Goal: Book appointment/travel/reservation

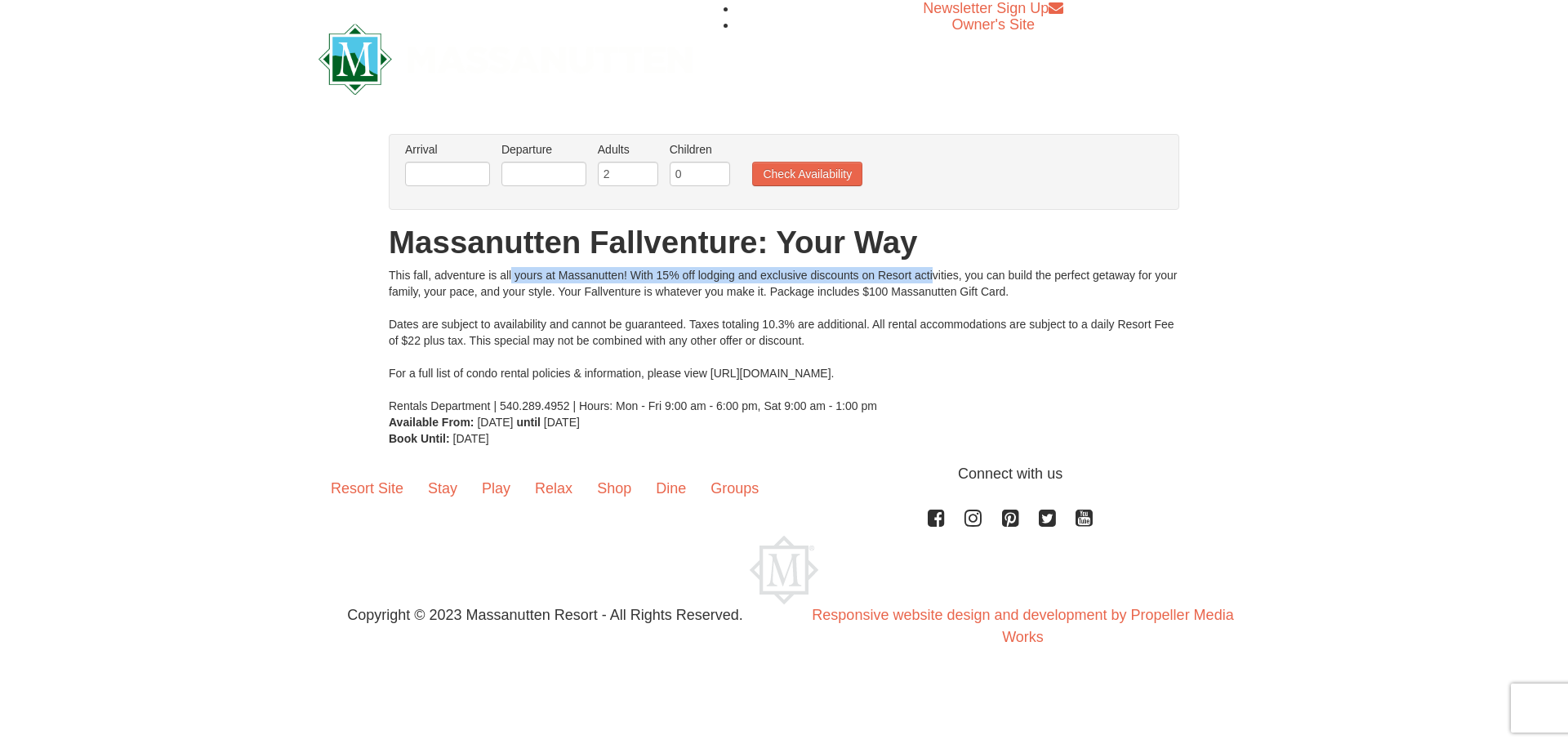
drag, startPoint x: 553, startPoint y: 271, endPoint x: 895, endPoint y: 272, distance: 342.0
click at [895, 272] on div "From: To: Adults: 2 Children: 0 Change Arrival Please format dates MM/DD/YYYY P…" at bounding box center [784, 290] width 791 height 312
click at [895, 272] on div "This fall, adventure is all yours at Massanutten! With 15% off lodging and excl…" at bounding box center [784, 340] width 791 height 147
drag, startPoint x: 761, startPoint y: 277, endPoint x: 1087, endPoint y: 295, distance: 326.5
click at [1087, 295] on div "This fall, adventure is all yours at Massanutten! With 15% off lodging and excl…" at bounding box center [784, 340] width 791 height 147
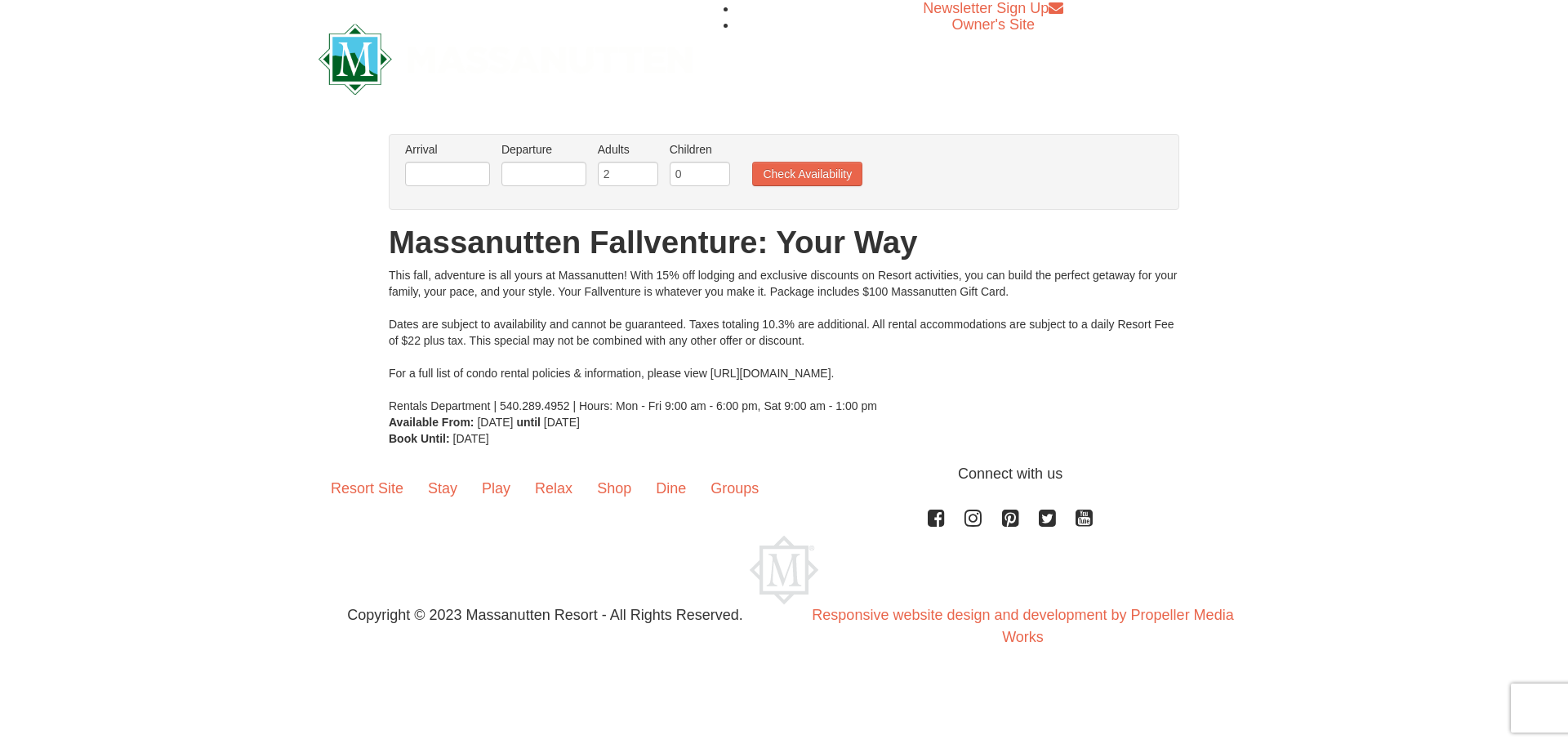
click at [1087, 295] on div "This fall, adventure is all yours at Massanutten! With 15% off lodging and excl…" at bounding box center [784, 340] width 791 height 147
drag, startPoint x: 452, startPoint y: 326, endPoint x: 826, endPoint y: 321, distance: 374.0
click at [826, 321] on div "This fall, adventure is all yours at Massanutten! With 15% off lodging and excl…" at bounding box center [784, 340] width 791 height 147
drag, startPoint x: 1024, startPoint y: 326, endPoint x: 1089, endPoint y: 326, distance: 65.0
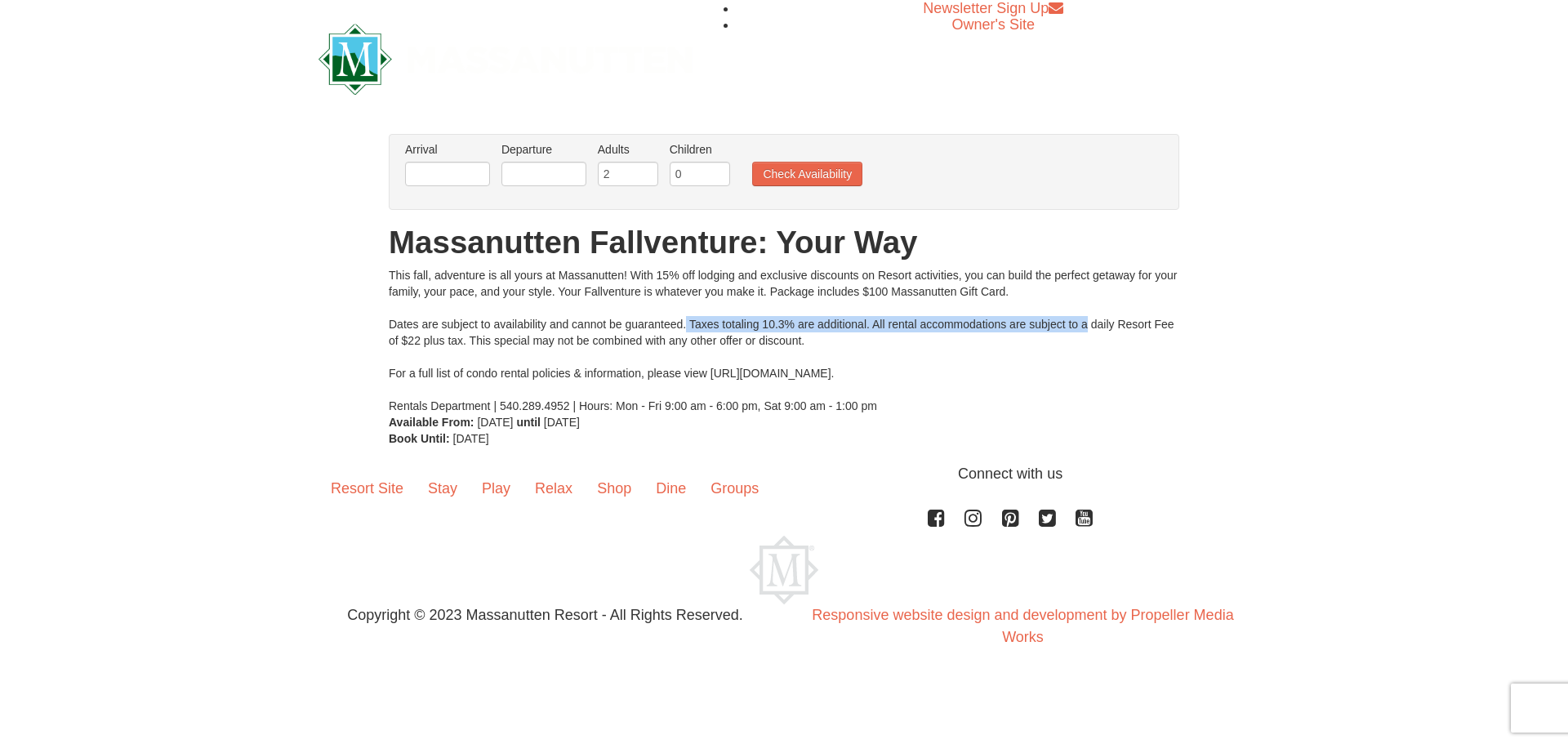
click at [1089, 326] on div "This fall, adventure is all yours at Massanutten! With 15% off lodging and excl…" at bounding box center [784, 340] width 791 height 147
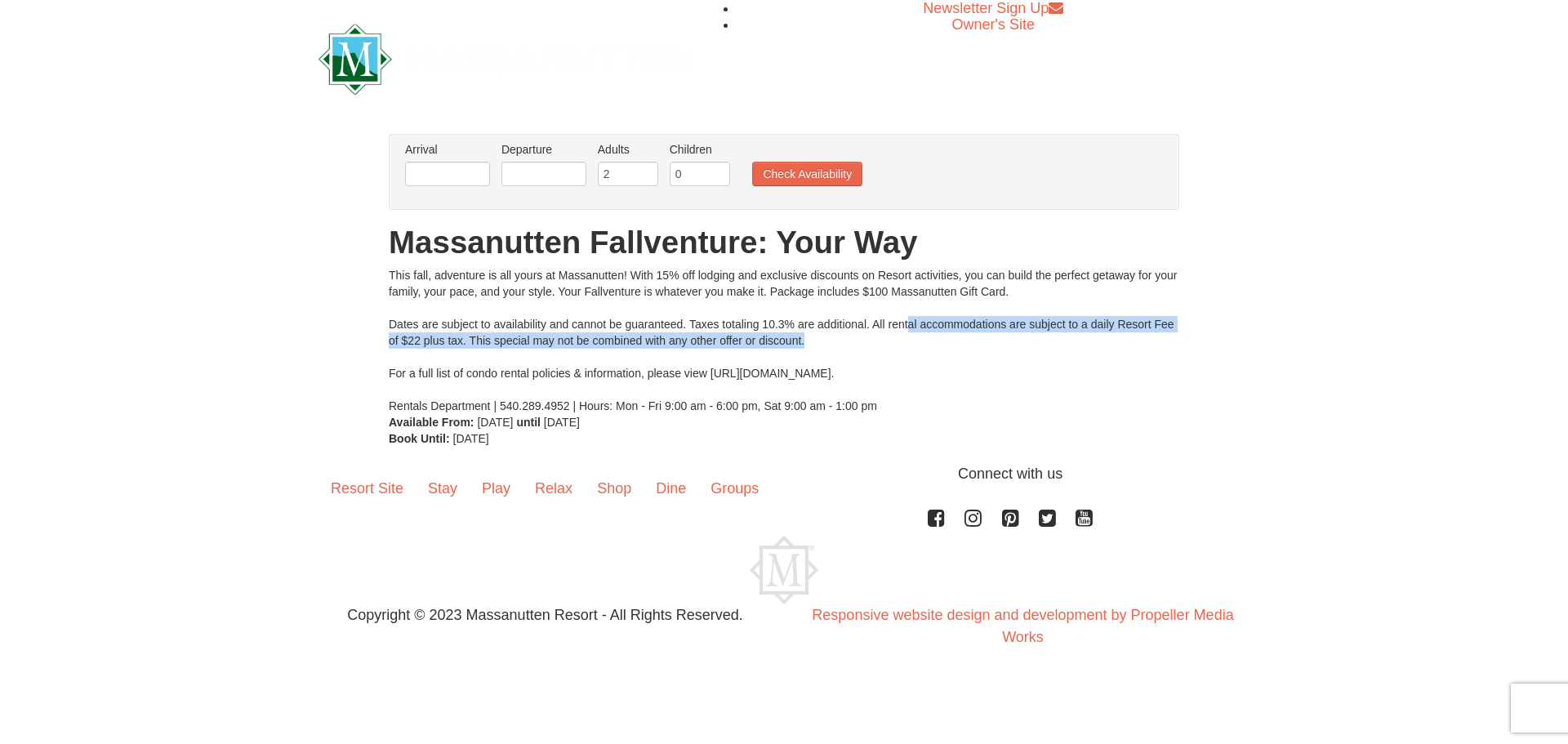
drag, startPoint x: 909, startPoint y: 326, endPoint x: 1102, endPoint y: 337, distance: 193.3
click at [1102, 337] on div "This fall, adventure is all yours at Massanutten! With 15% off lodging and excl…" at bounding box center [784, 340] width 791 height 147
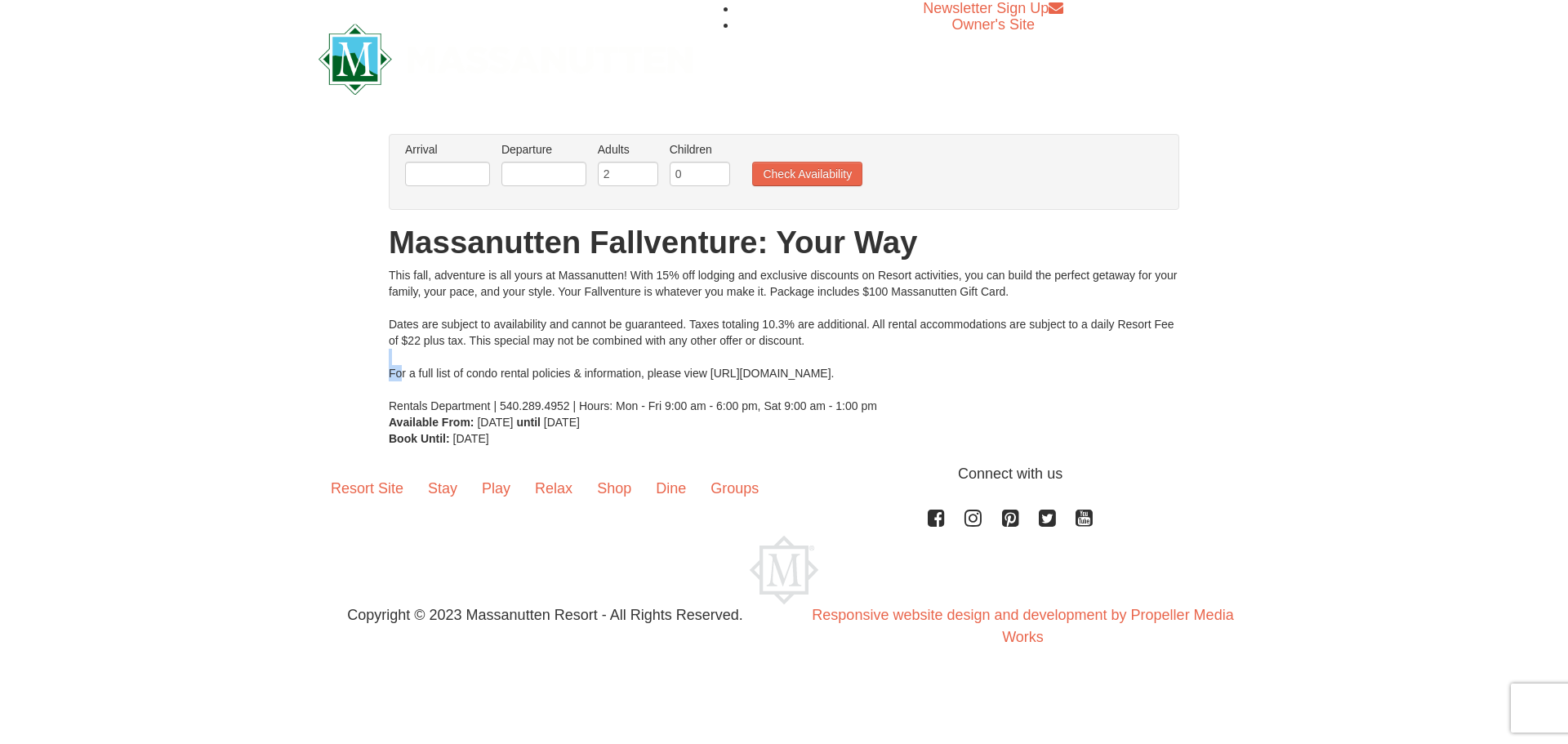
drag, startPoint x: 400, startPoint y: 369, endPoint x: 839, endPoint y: 363, distance: 439.0
click at [839, 363] on div "This fall, adventure is all yours at Massanutten! With 15% off lodging and excl…" at bounding box center [784, 340] width 791 height 147
click at [676, 382] on div "This fall, adventure is all yours at Massanutten! With 15% off lodging and excl…" at bounding box center [784, 340] width 791 height 147
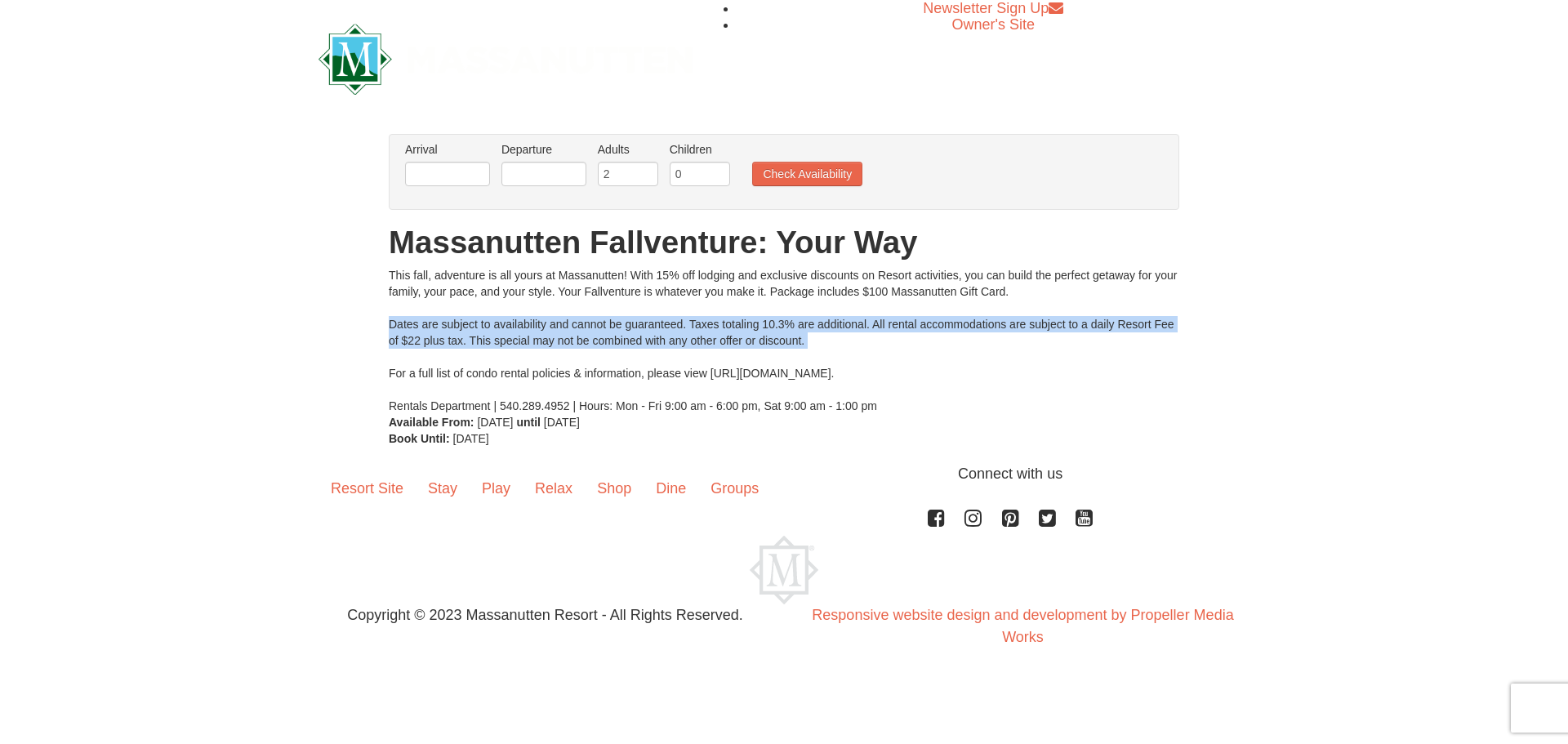
drag, startPoint x: 605, startPoint y: 362, endPoint x: 1090, endPoint y: 348, distance: 485.2
click at [1090, 348] on div "This fall, adventure is all yours at Massanutten! With 15% off lodging and excl…" at bounding box center [784, 340] width 791 height 147
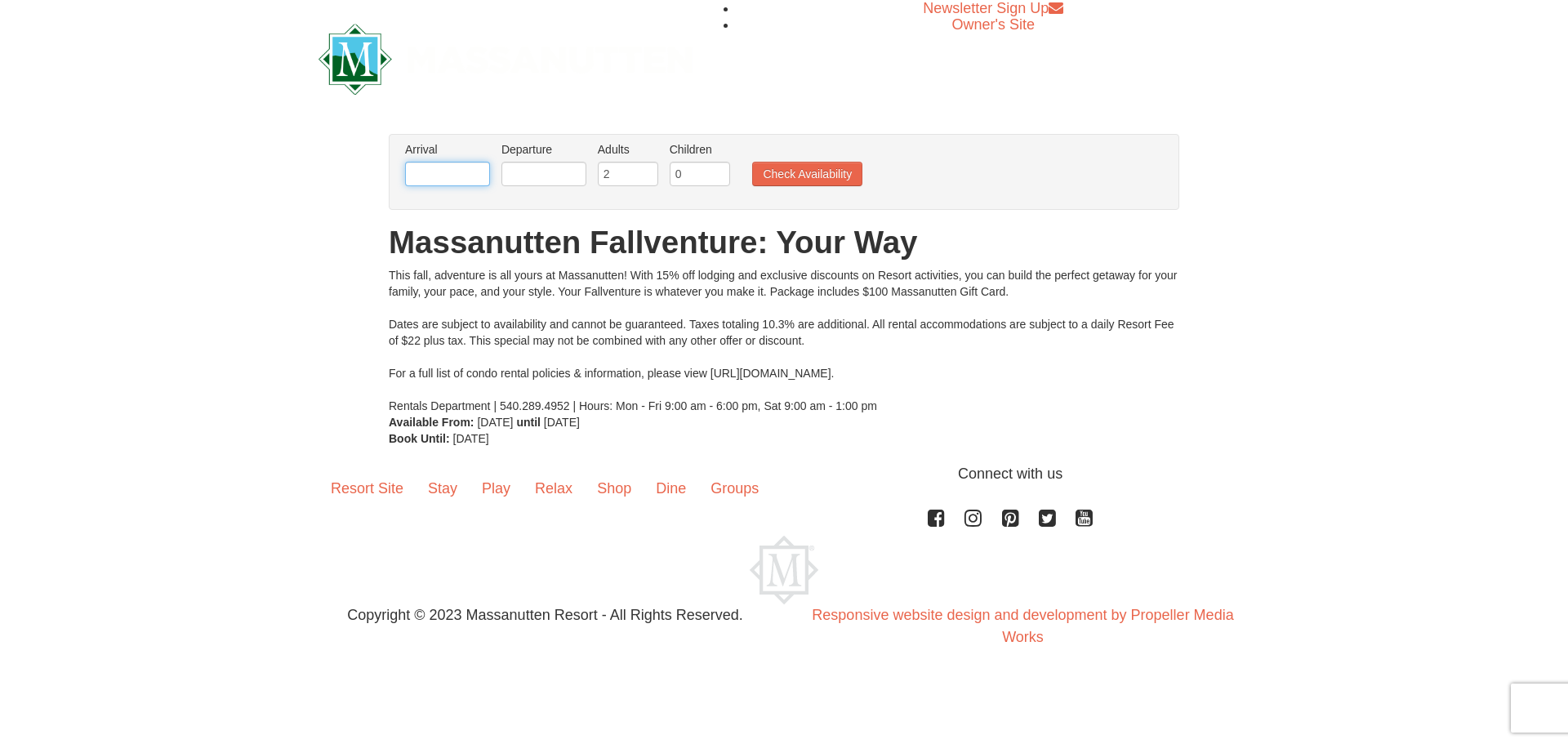
click at [457, 174] on input "text" at bounding box center [447, 174] width 85 height 25
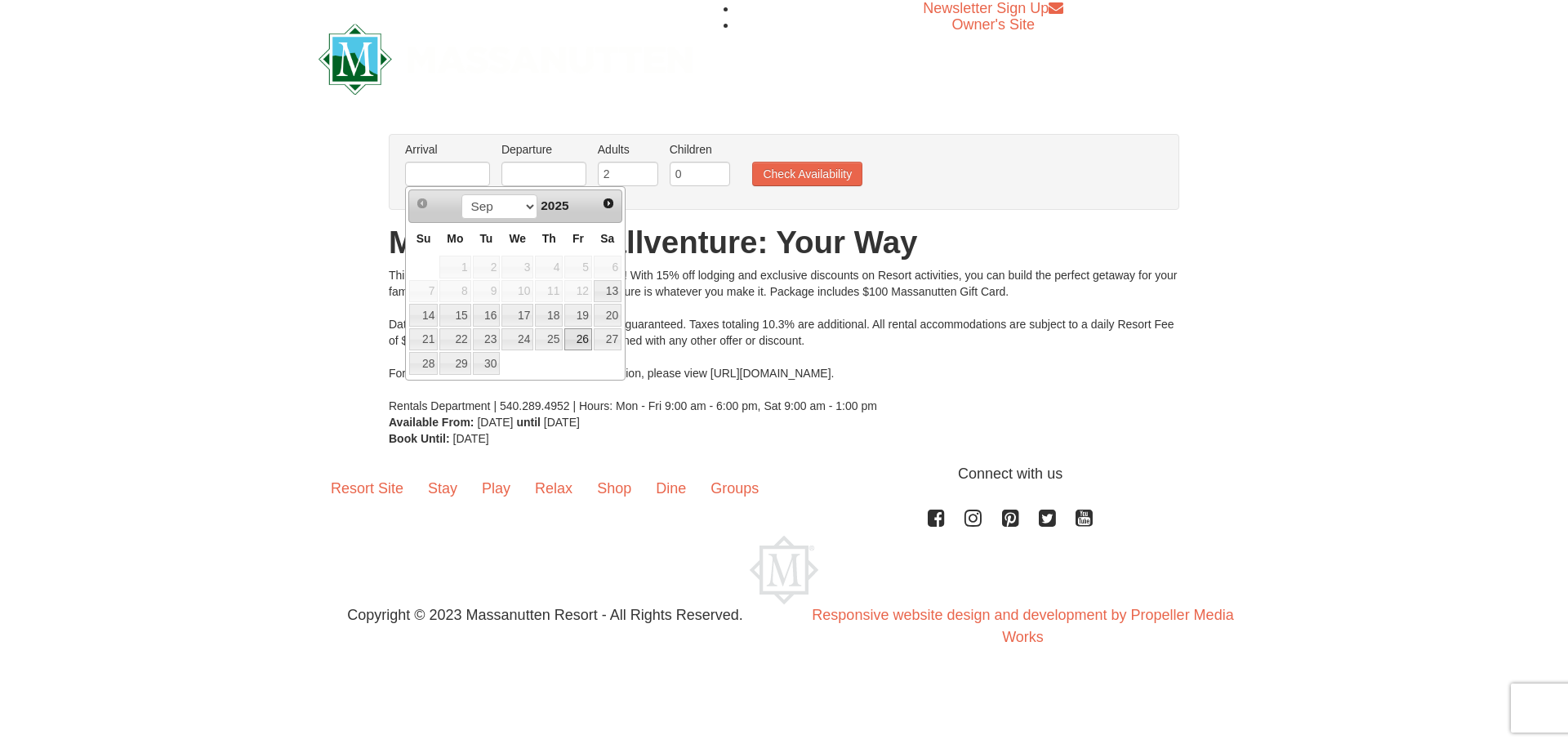
click at [580, 337] on link "26" at bounding box center [579, 340] width 28 height 23
type input "[DATE]"
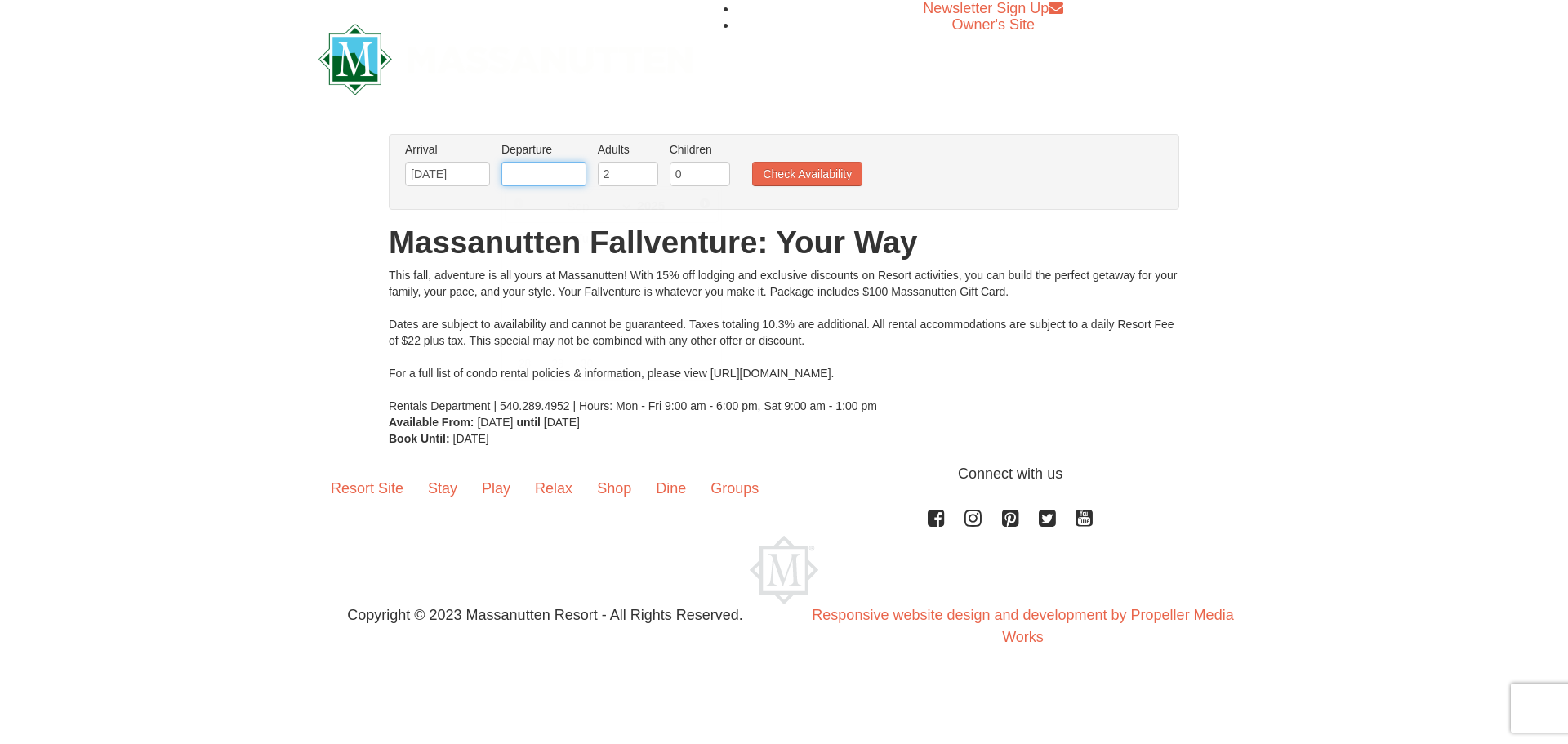
click at [558, 176] on input "text" at bounding box center [543, 174] width 85 height 25
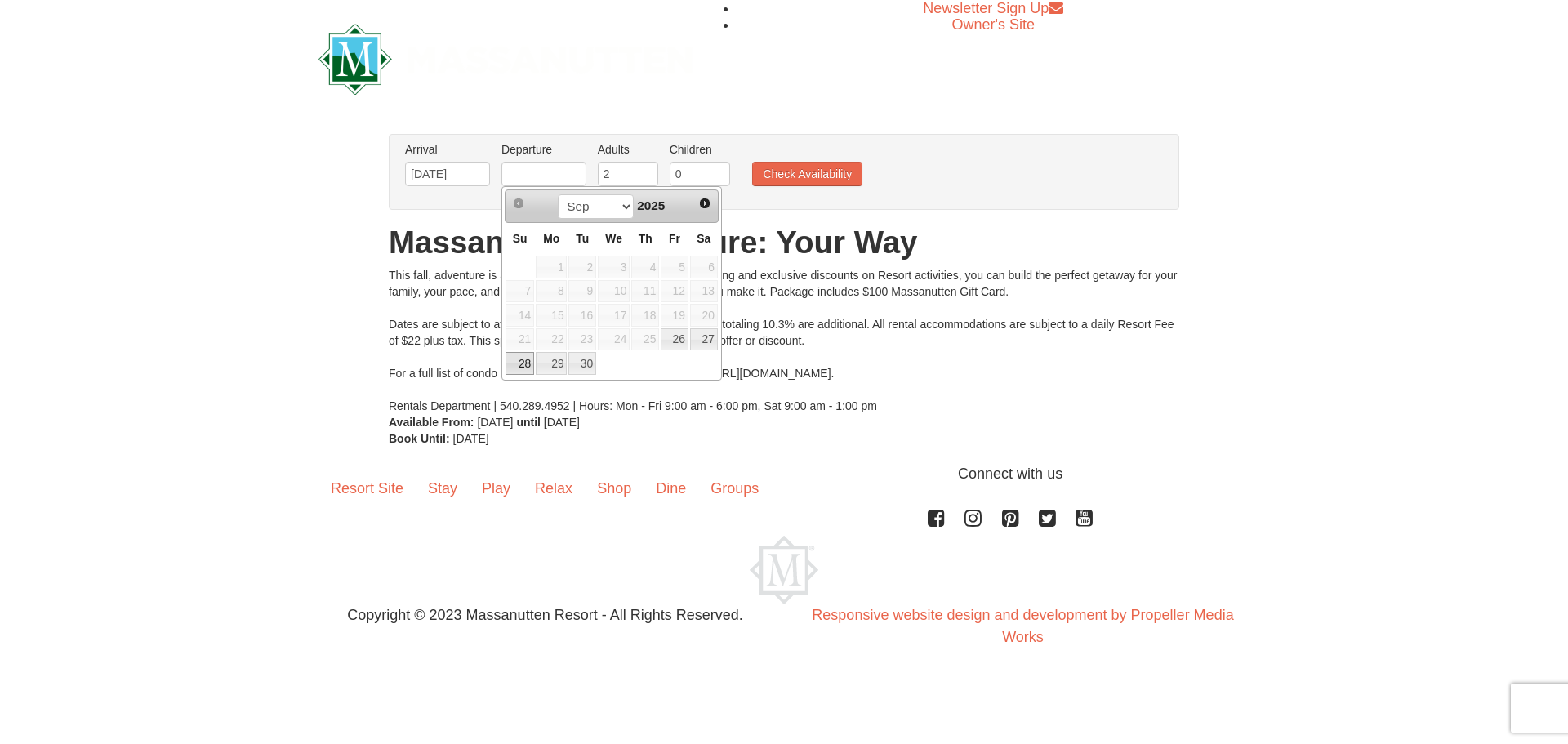
click at [518, 368] on link "28" at bounding box center [520, 363] width 29 height 23
type input "[DATE]"
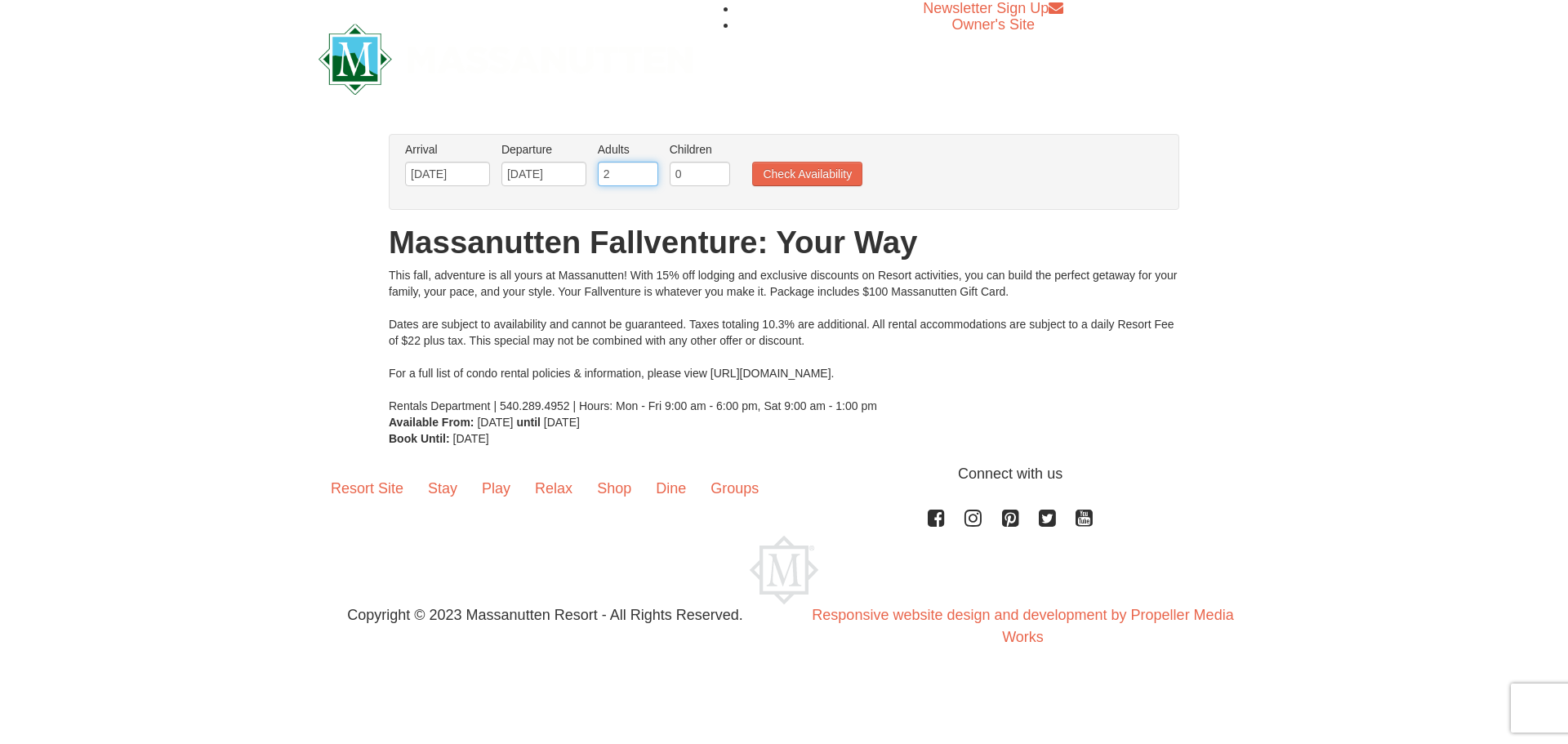
click at [628, 179] on input "2" at bounding box center [628, 174] width 61 height 25
click at [644, 170] on input "3" at bounding box center [628, 174] width 61 height 25
type input "4"
click at [644, 170] on input "4" at bounding box center [628, 174] width 61 height 25
type input "1"
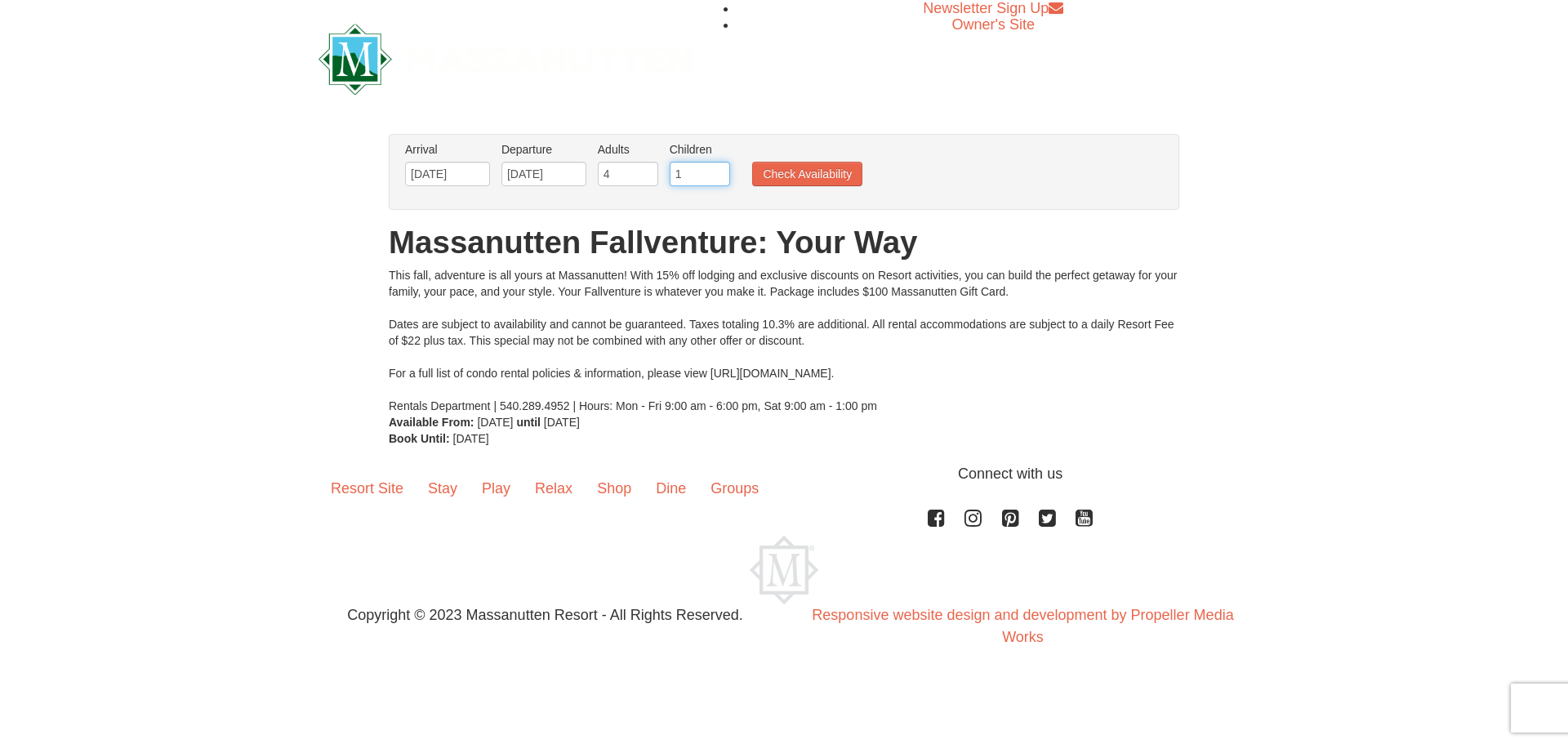
click at [723, 168] on input "1" at bounding box center [700, 174] width 61 height 25
click at [792, 168] on button "Check Availability" at bounding box center [808, 174] width 111 height 25
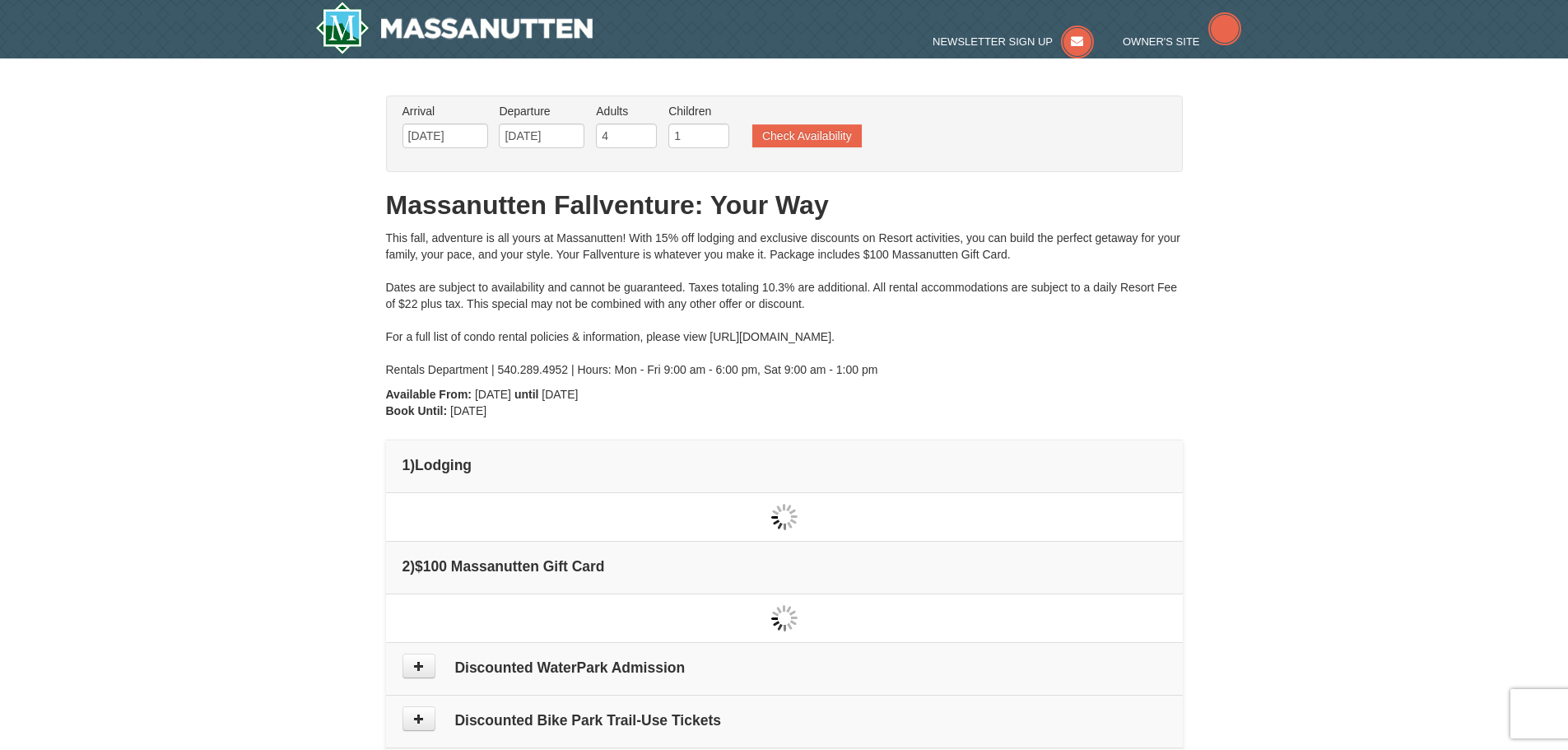
type input "[DATE]"
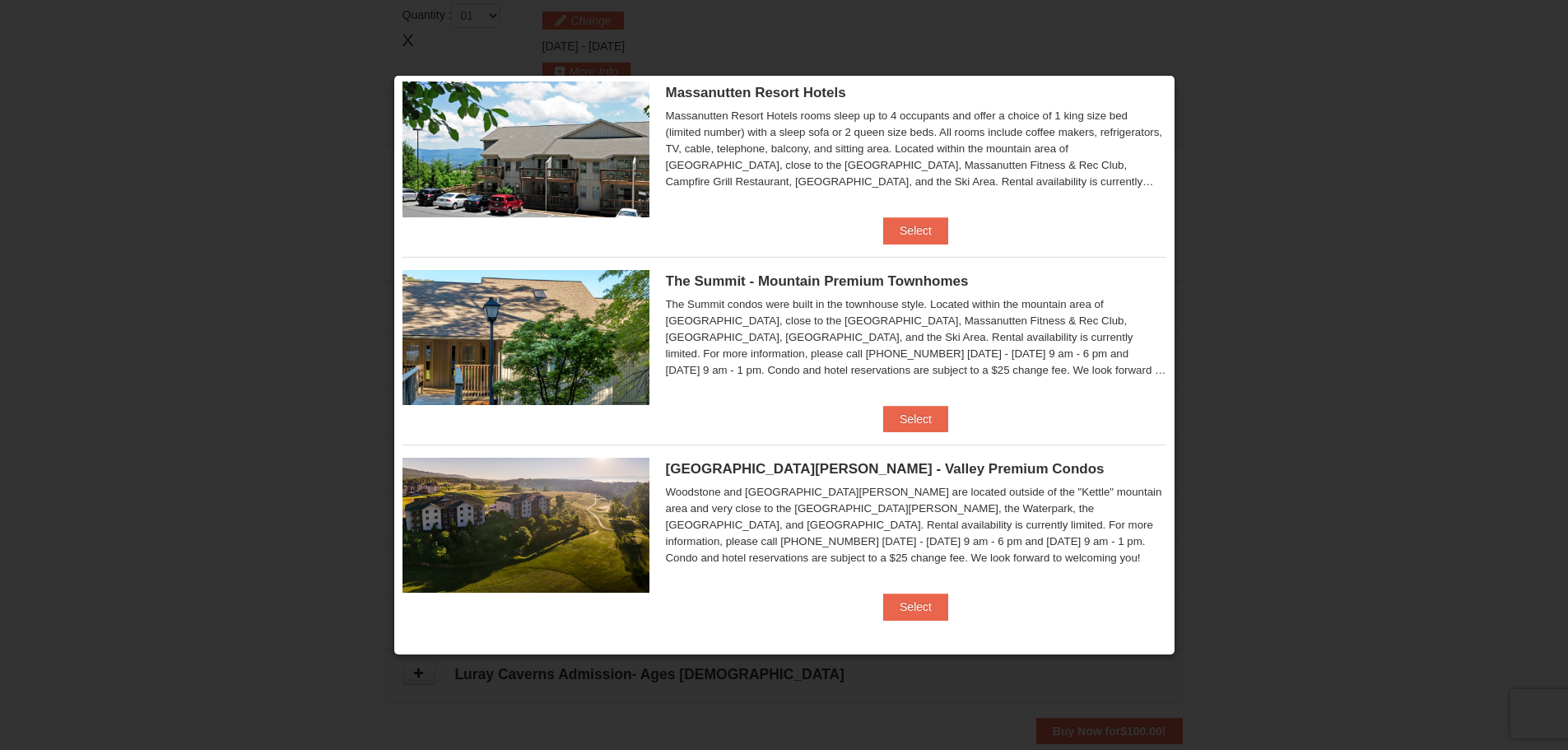
scroll to position [614, 0]
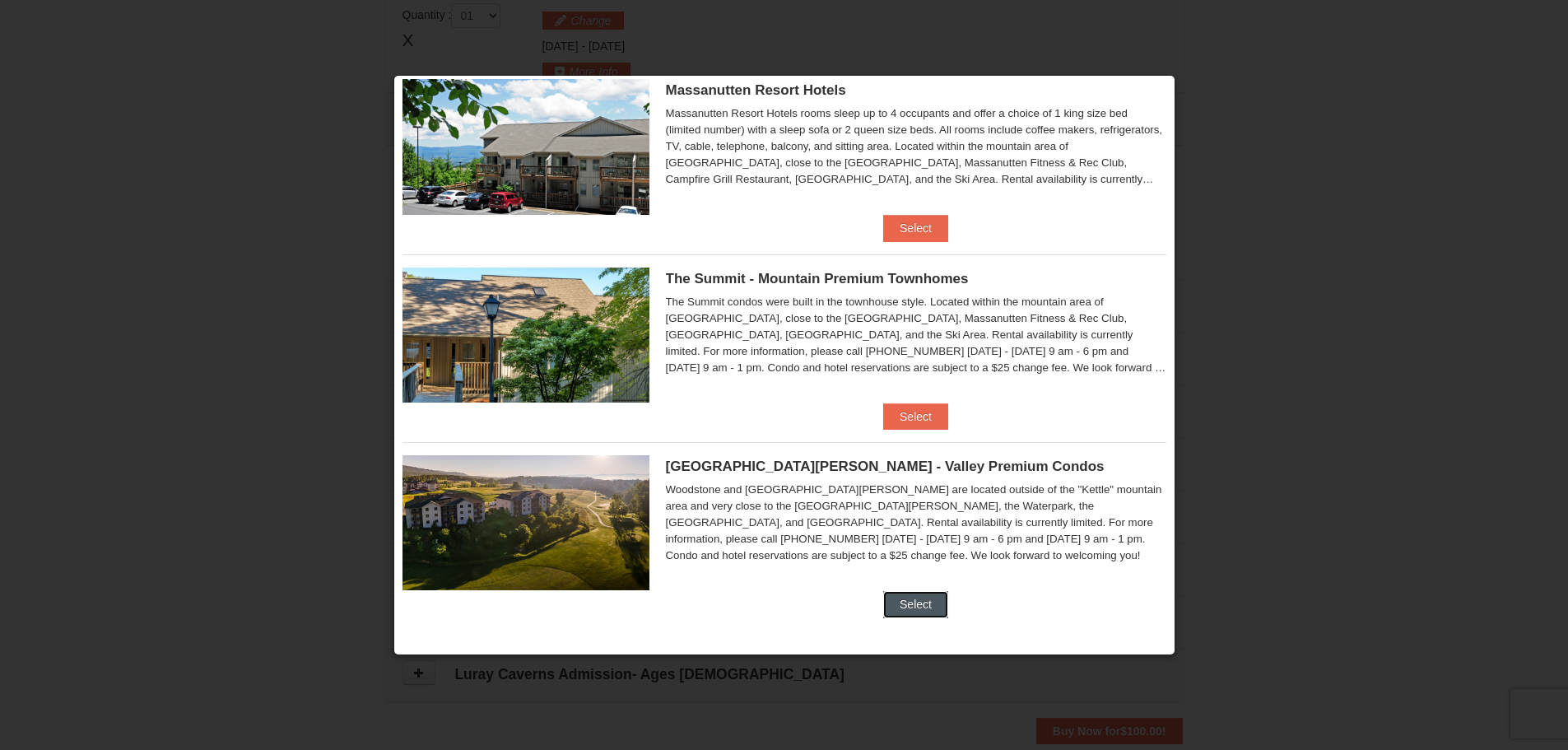
click at [901, 606] on button "Select" at bounding box center [916, 604] width 65 height 27
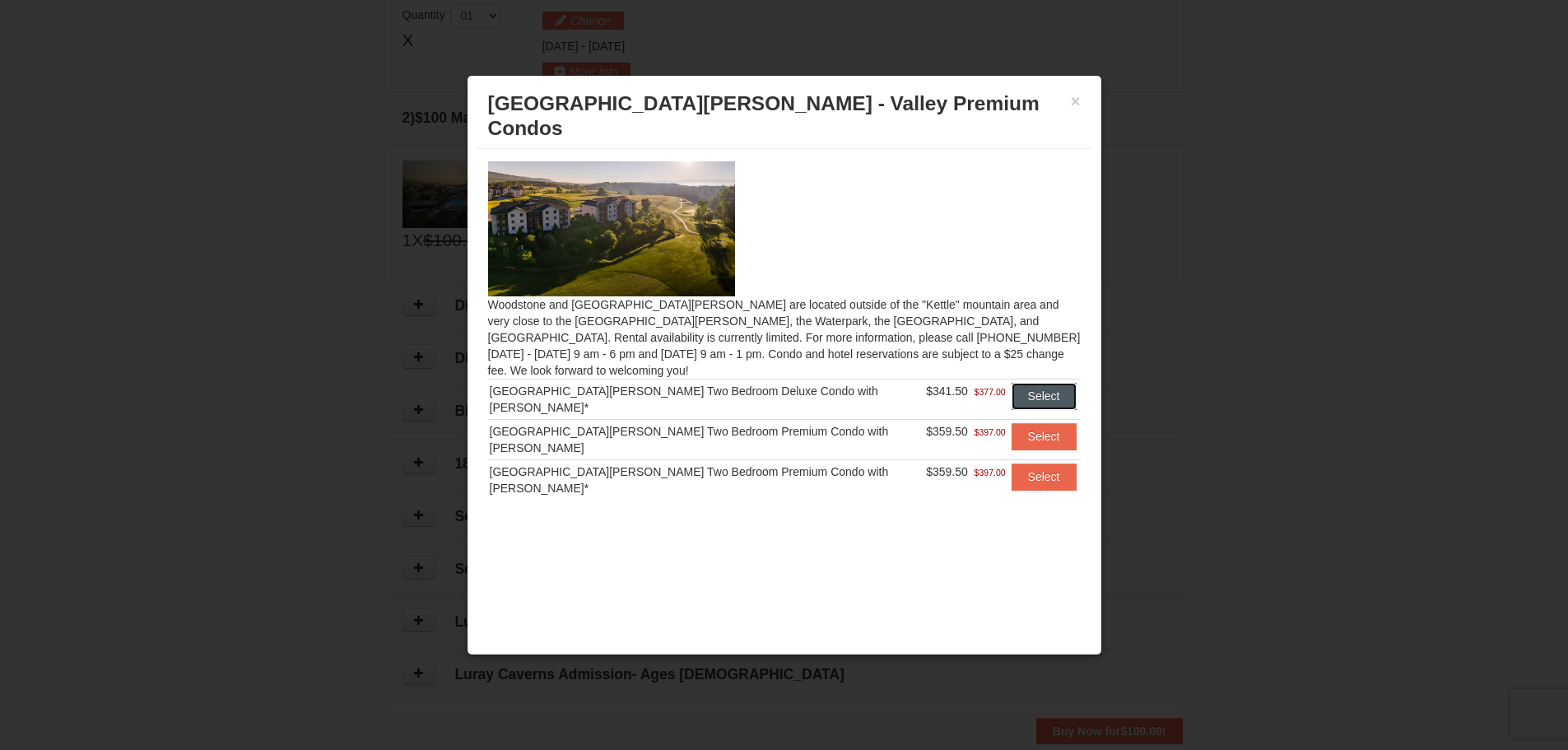
click at [1030, 383] on button "Select" at bounding box center [1044, 396] width 65 height 27
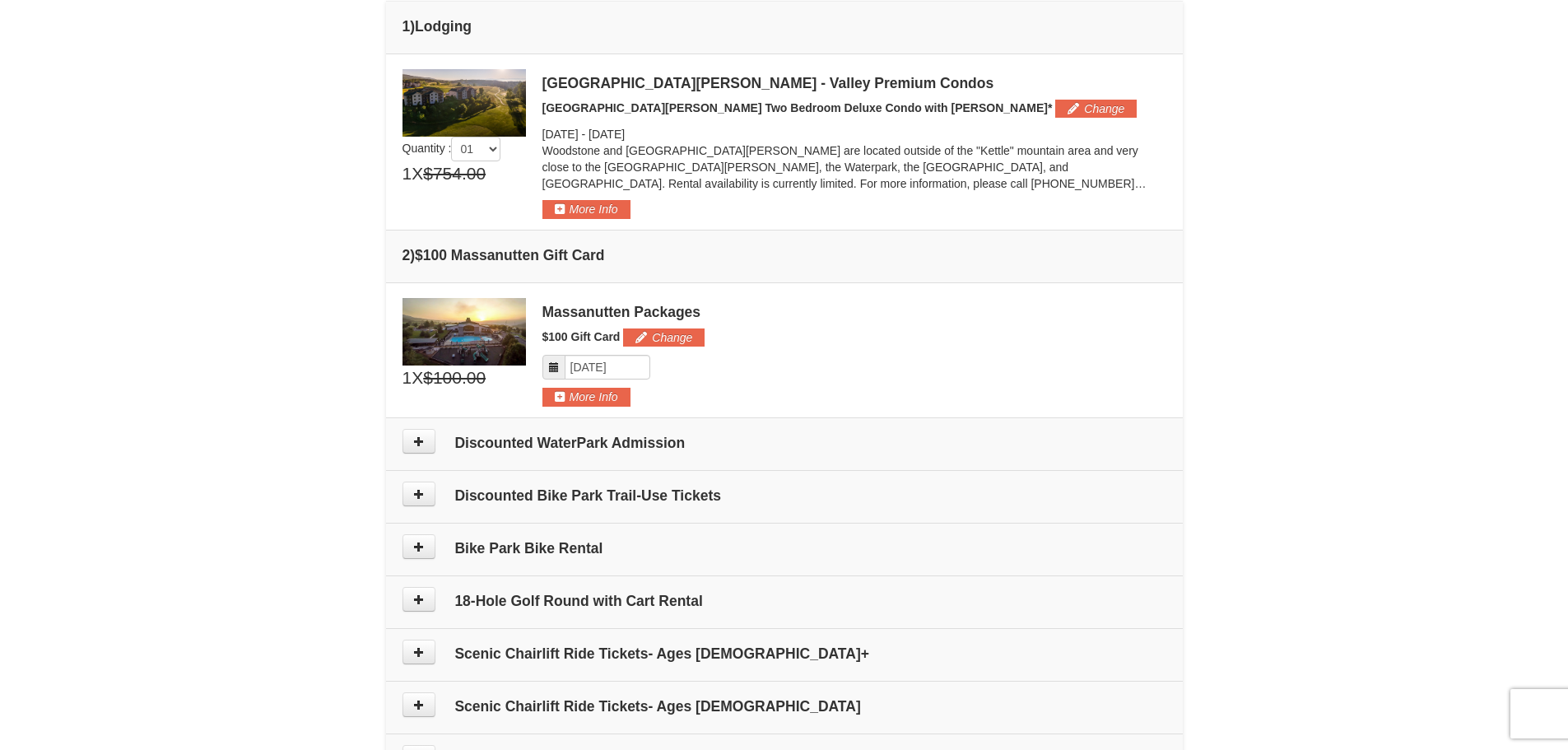
scroll to position [668, 0]
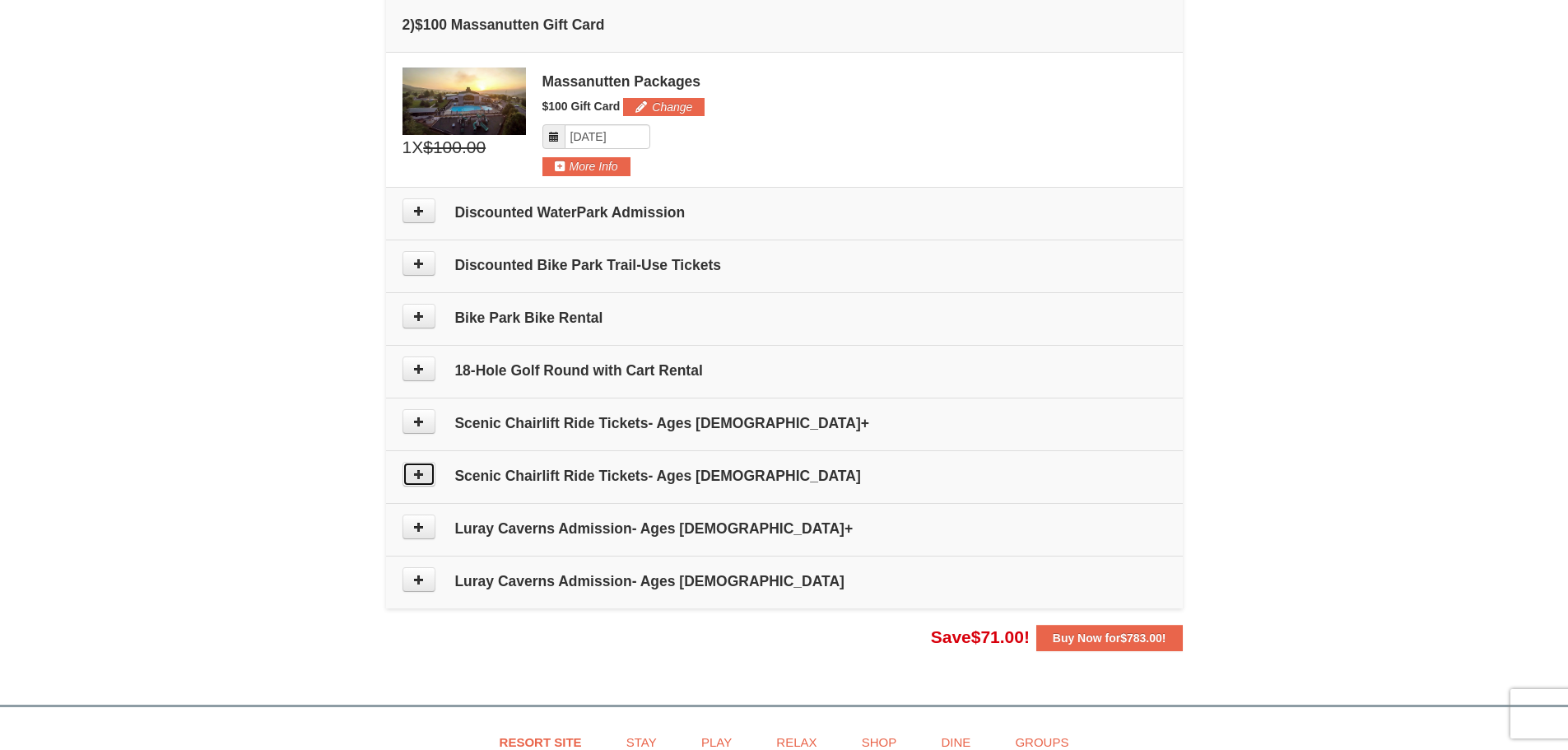
click at [431, 470] on button at bounding box center [419, 474] width 33 height 25
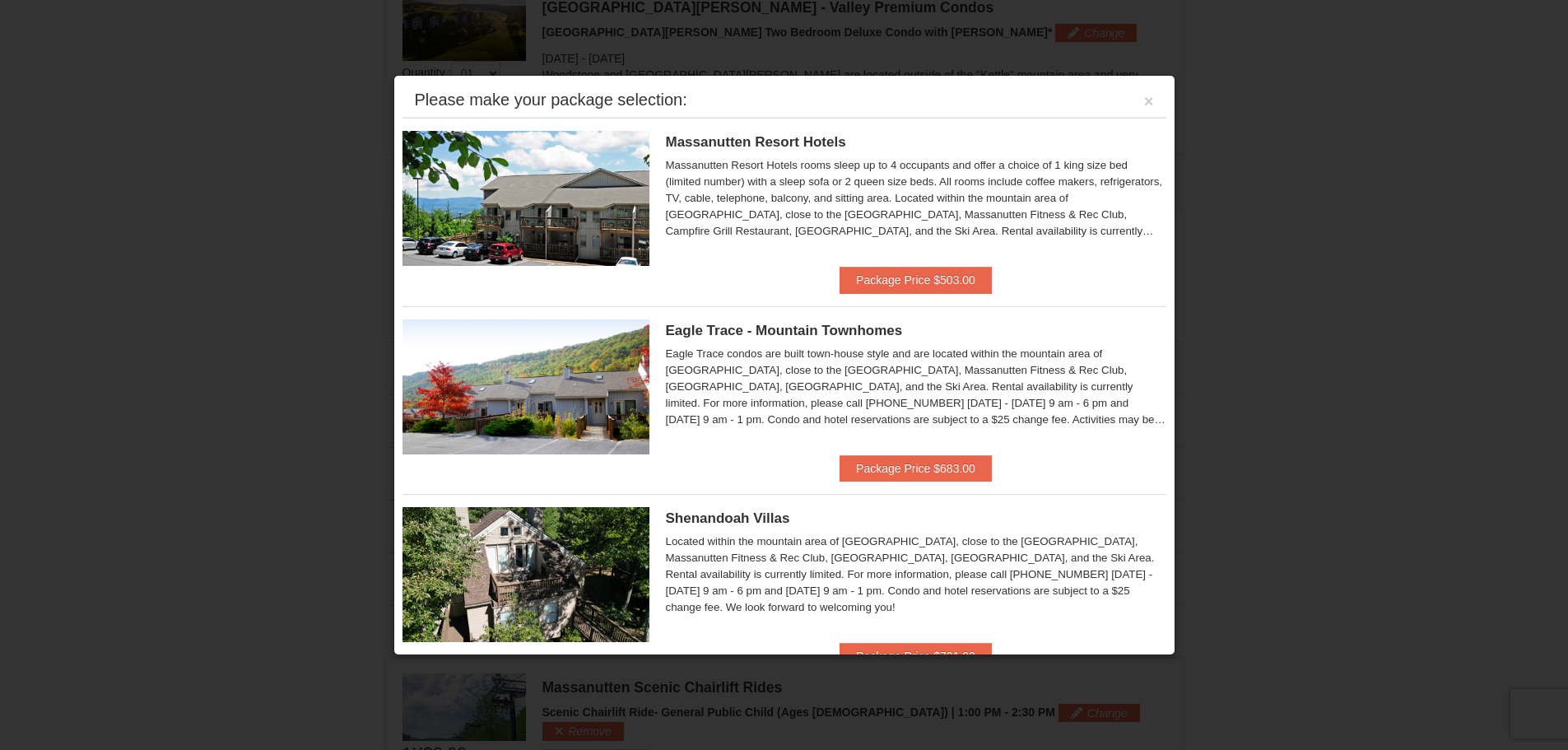
scroll to position [507, 0]
click at [1144, 103] on button "×" at bounding box center [1149, 101] width 10 height 17
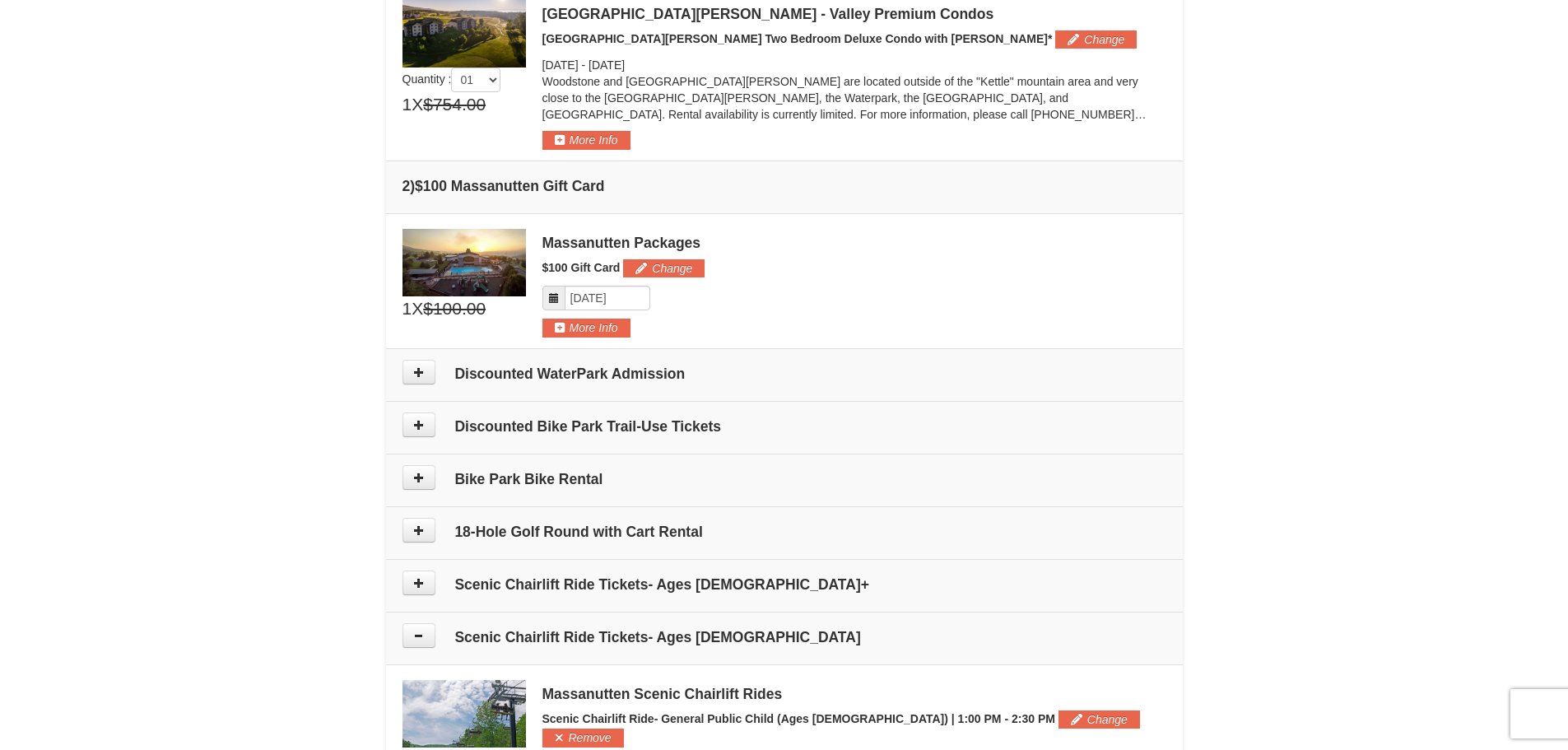
scroll to position [754, 0]
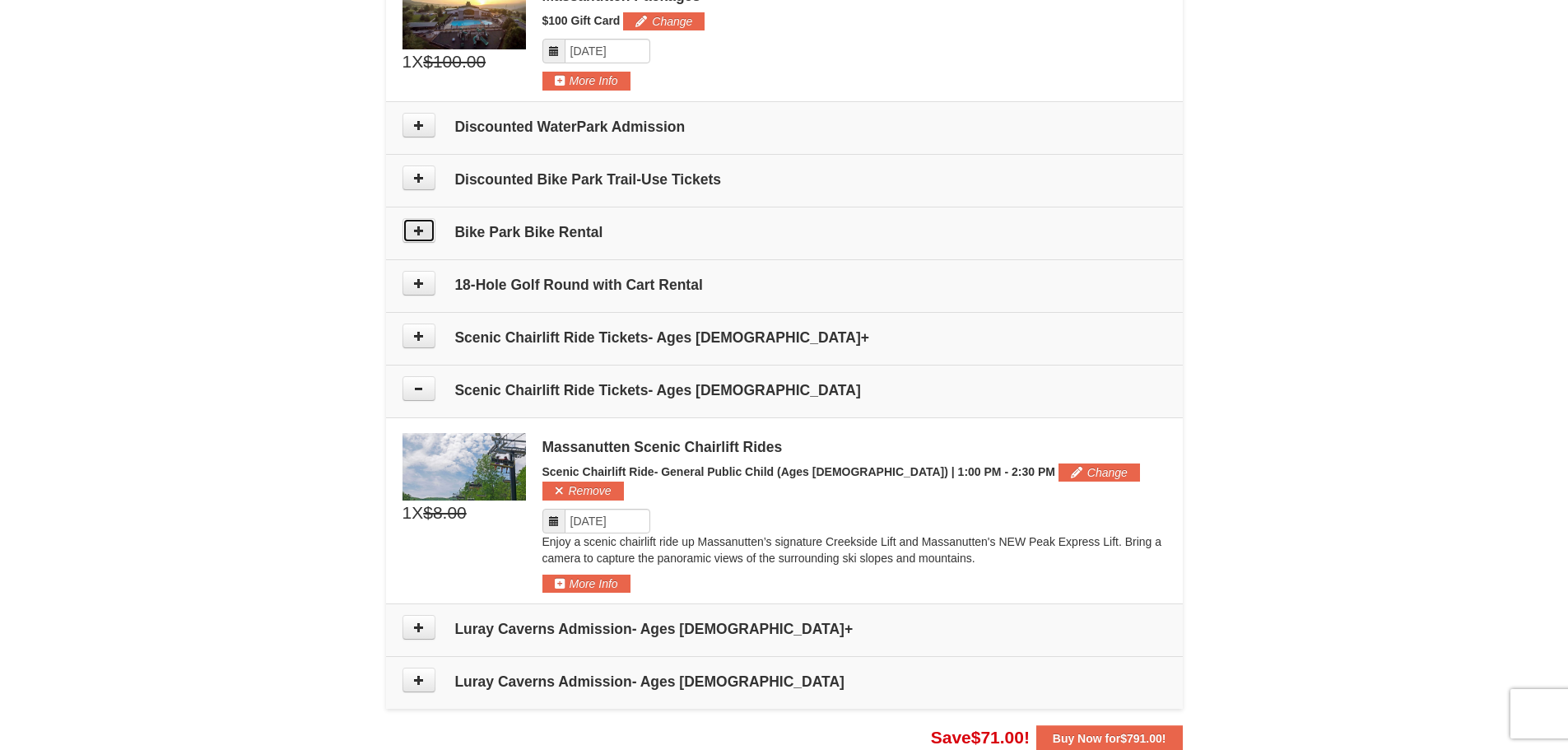
click at [422, 232] on icon at bounding box center [419, 230] width 12 height 11
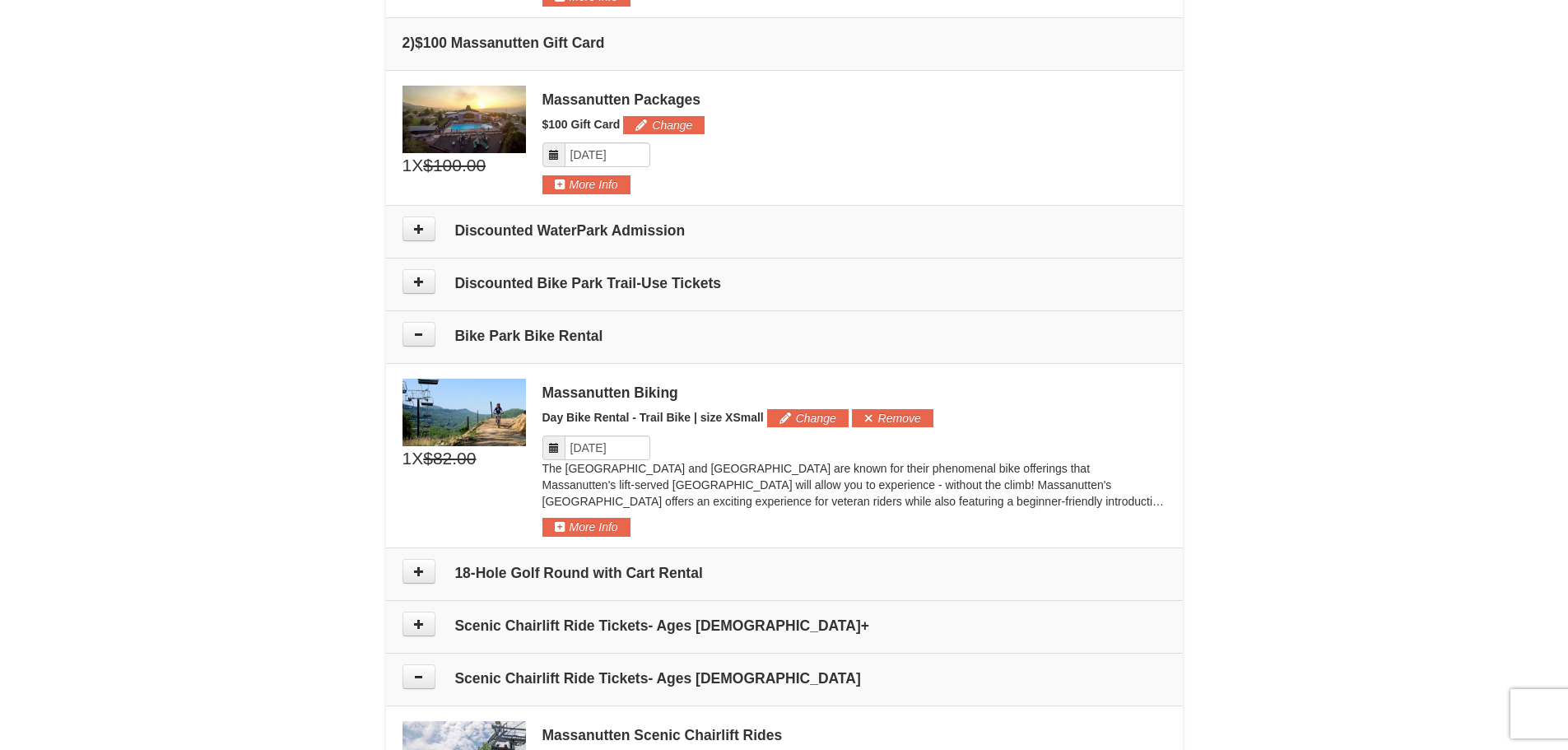
scroll to position [549, 0]
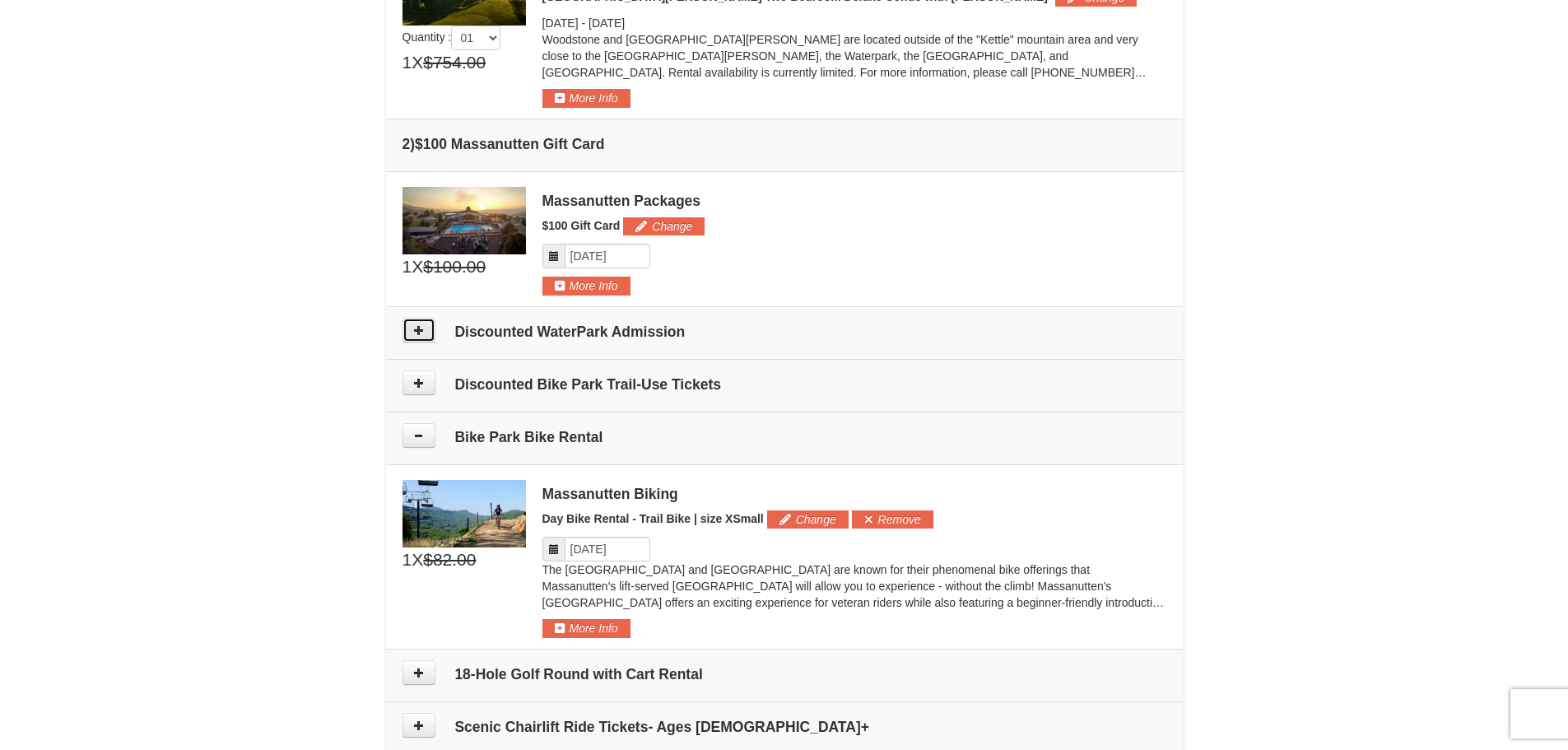
click at [413, 330] on icon at bounding box center [419, 330] width 12 height 11
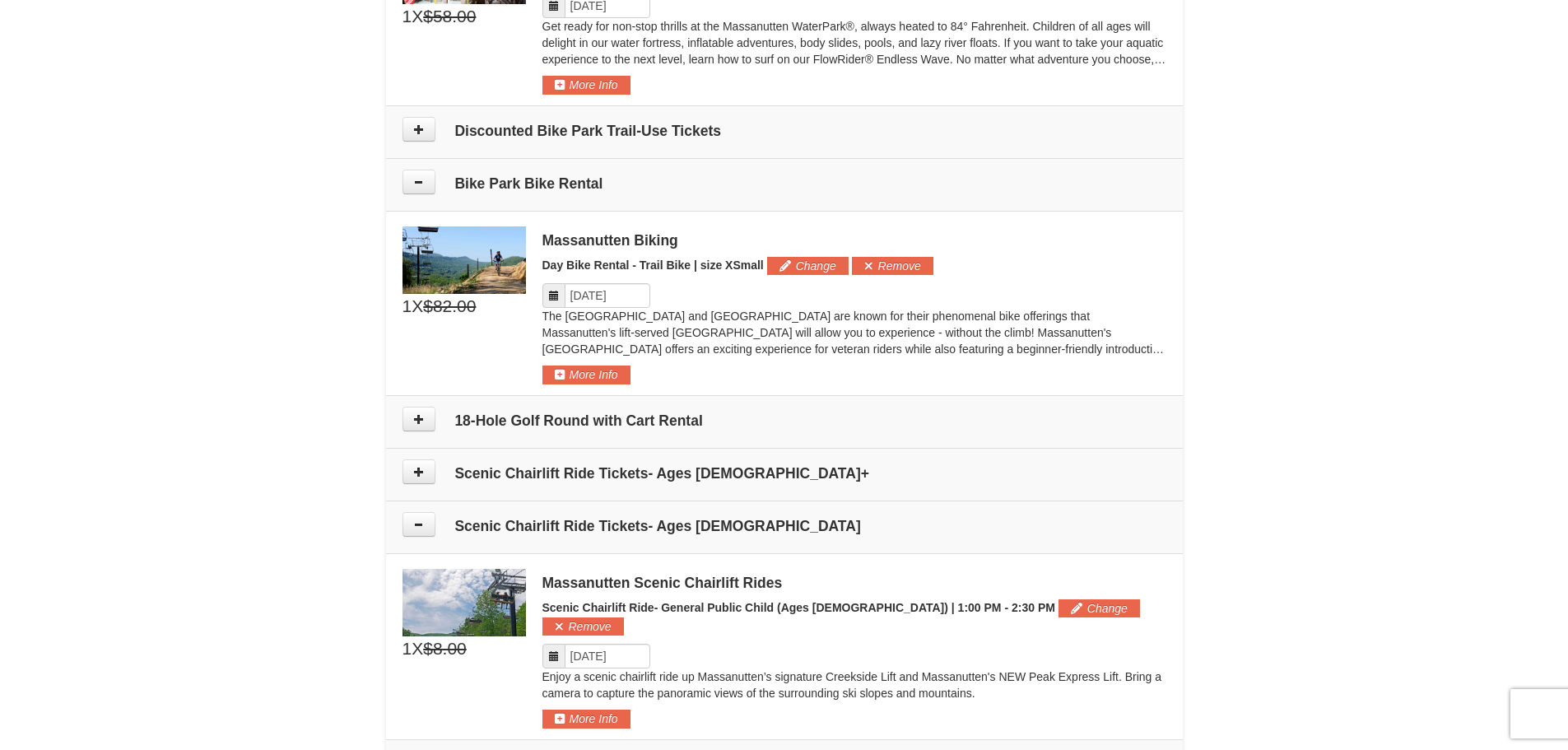
scroll to position [978, 0]
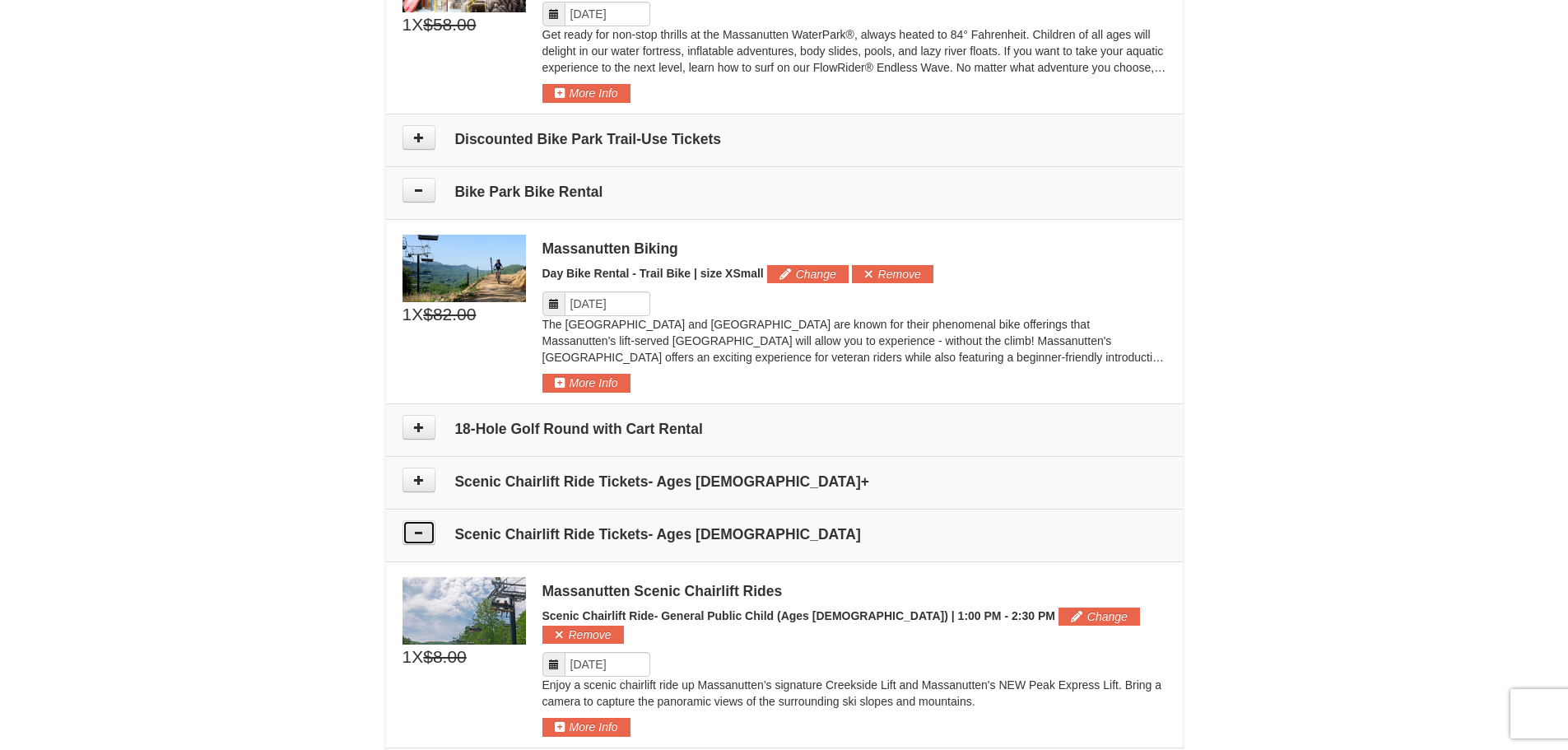
click at [418, 534] on icon at bounding box center [419, 532] width 12 height 11
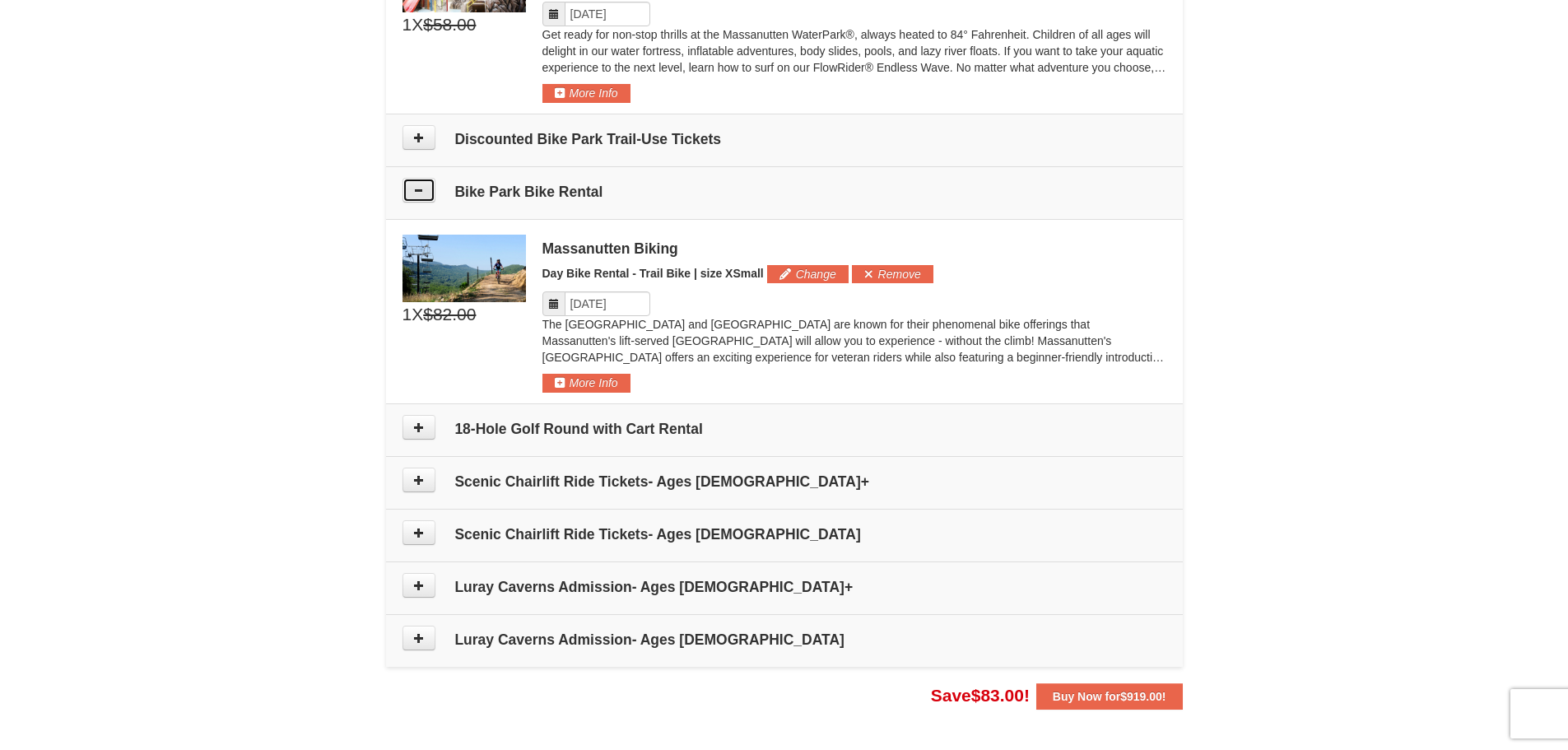
click at [423, 188] on icon at bounding box center [419, 189] width 12 height 11
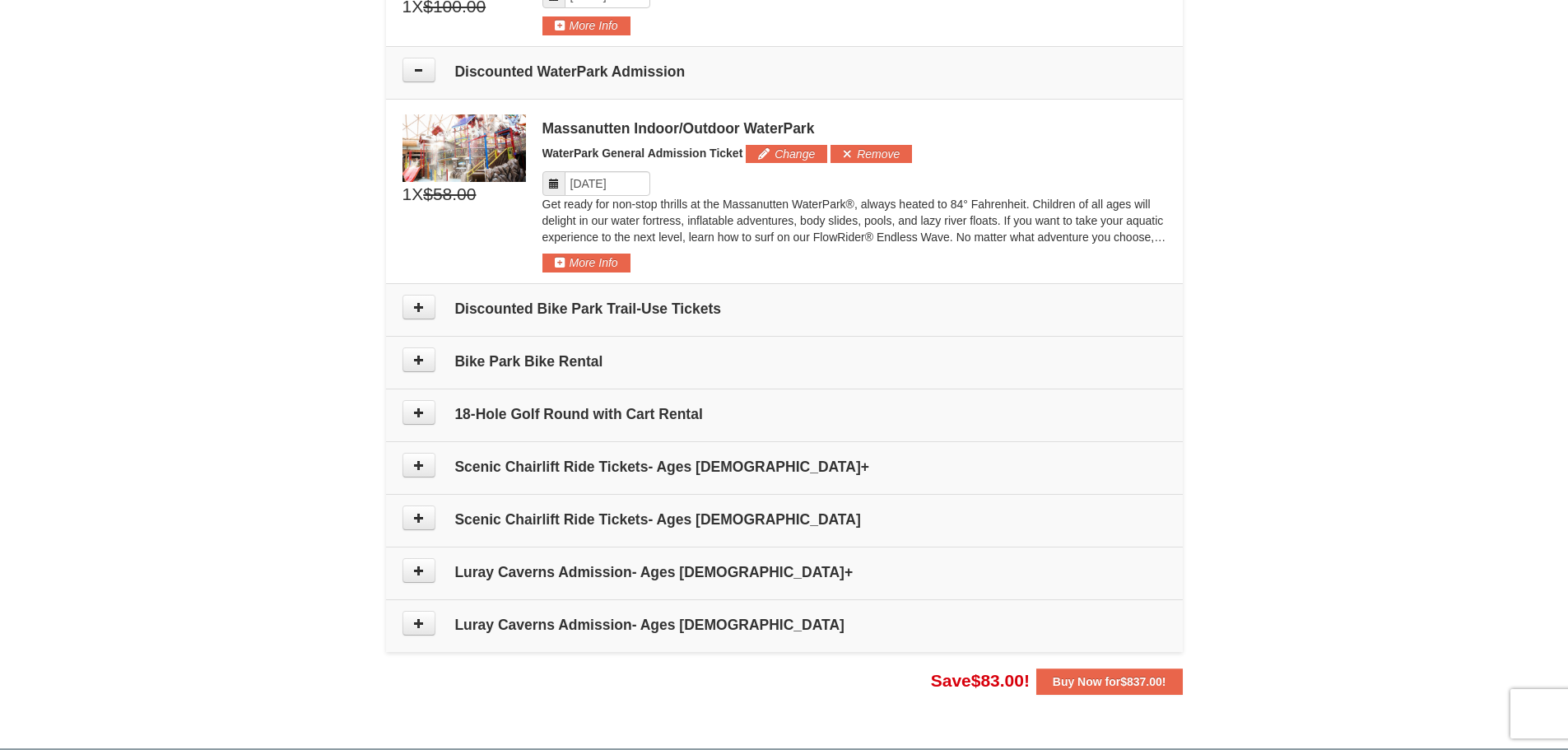
scroll to position [649, 0]
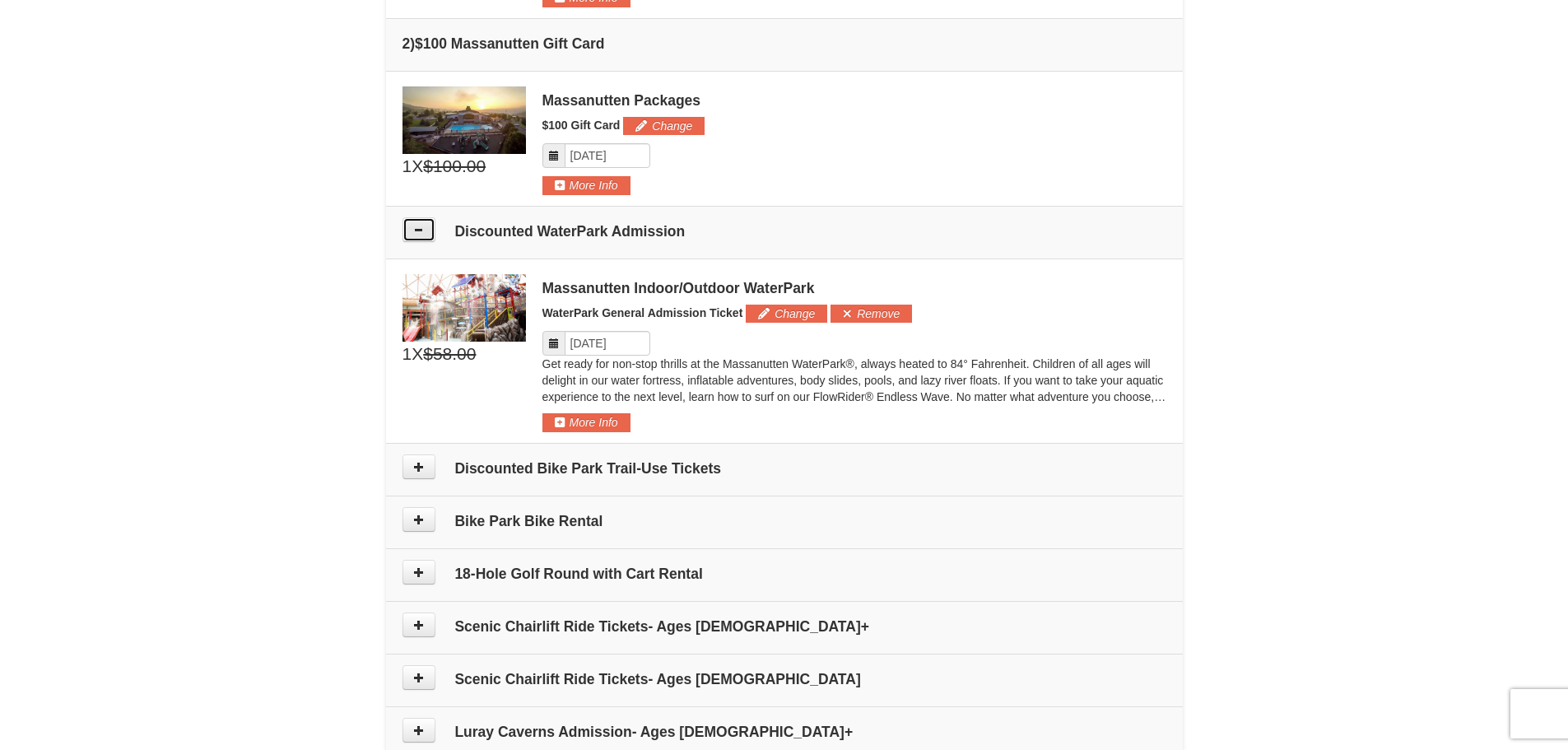
click at [418, 233] on icon at bounding box center [419, 229] width 12 height 11
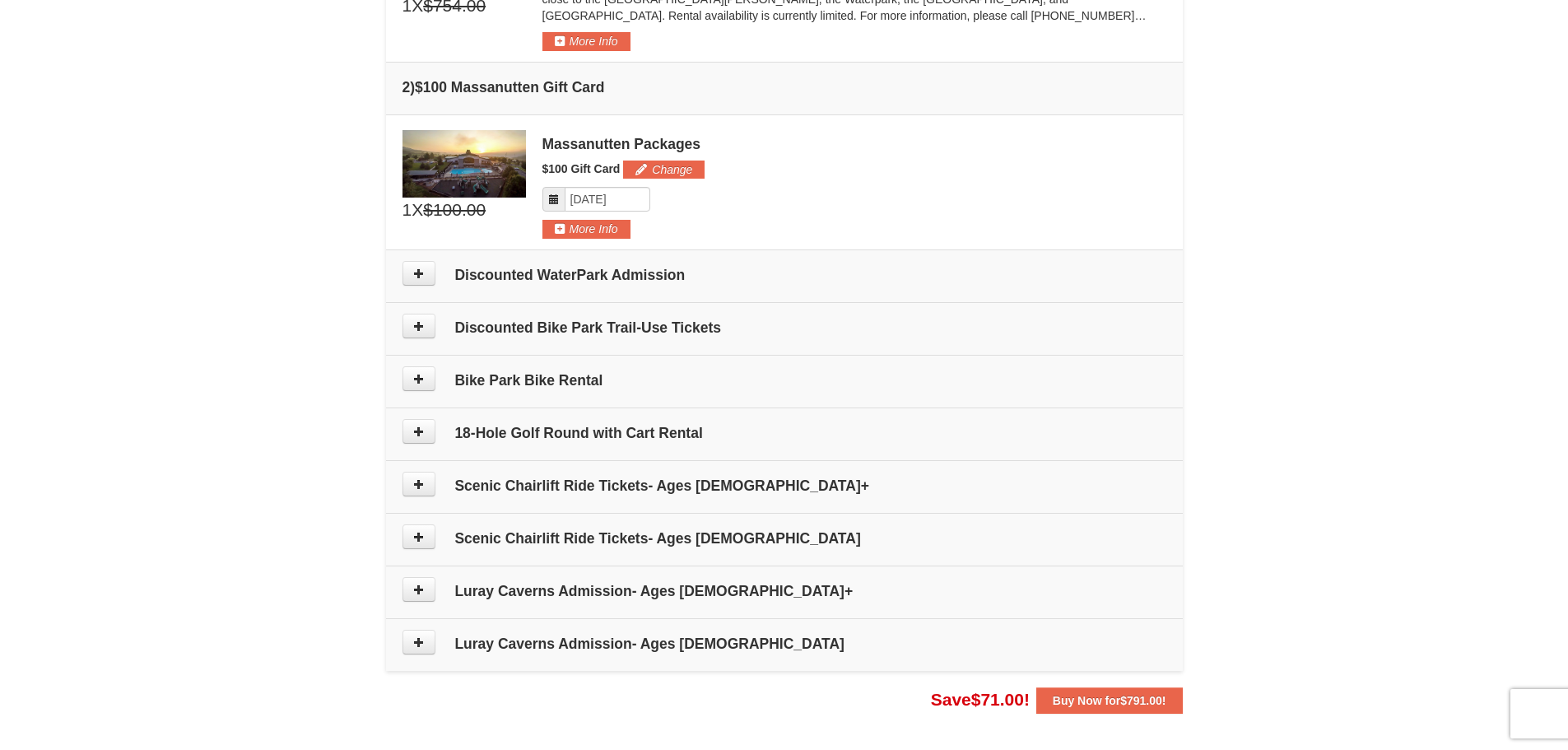
scroll to position [567, 0]
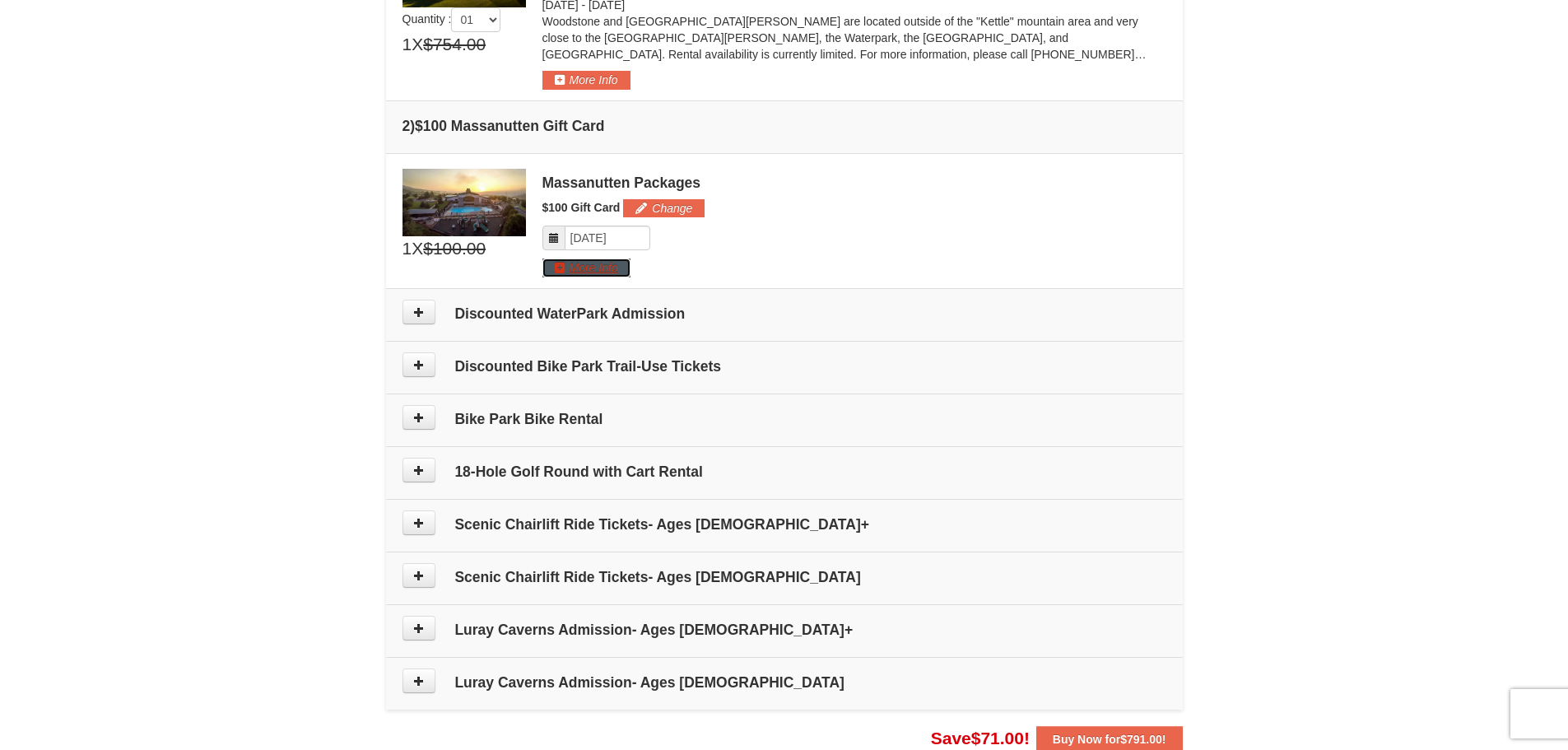
click at [587, 272] on button "More Info" at bounding box center [587, 267] width 88 height 18
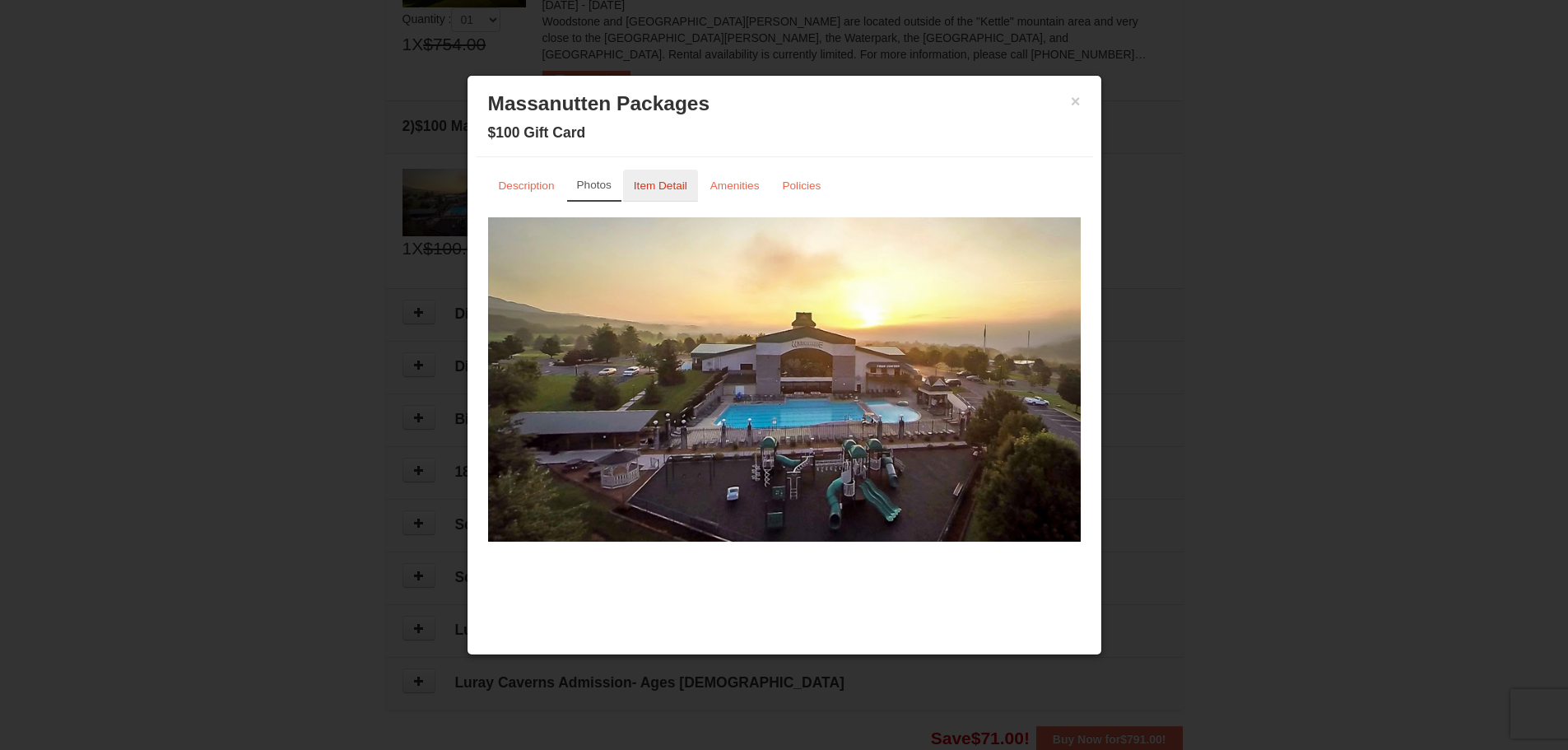
click at [651, 184] on small "Item Detail" at bounding box center [660, 186] width 53 height 12
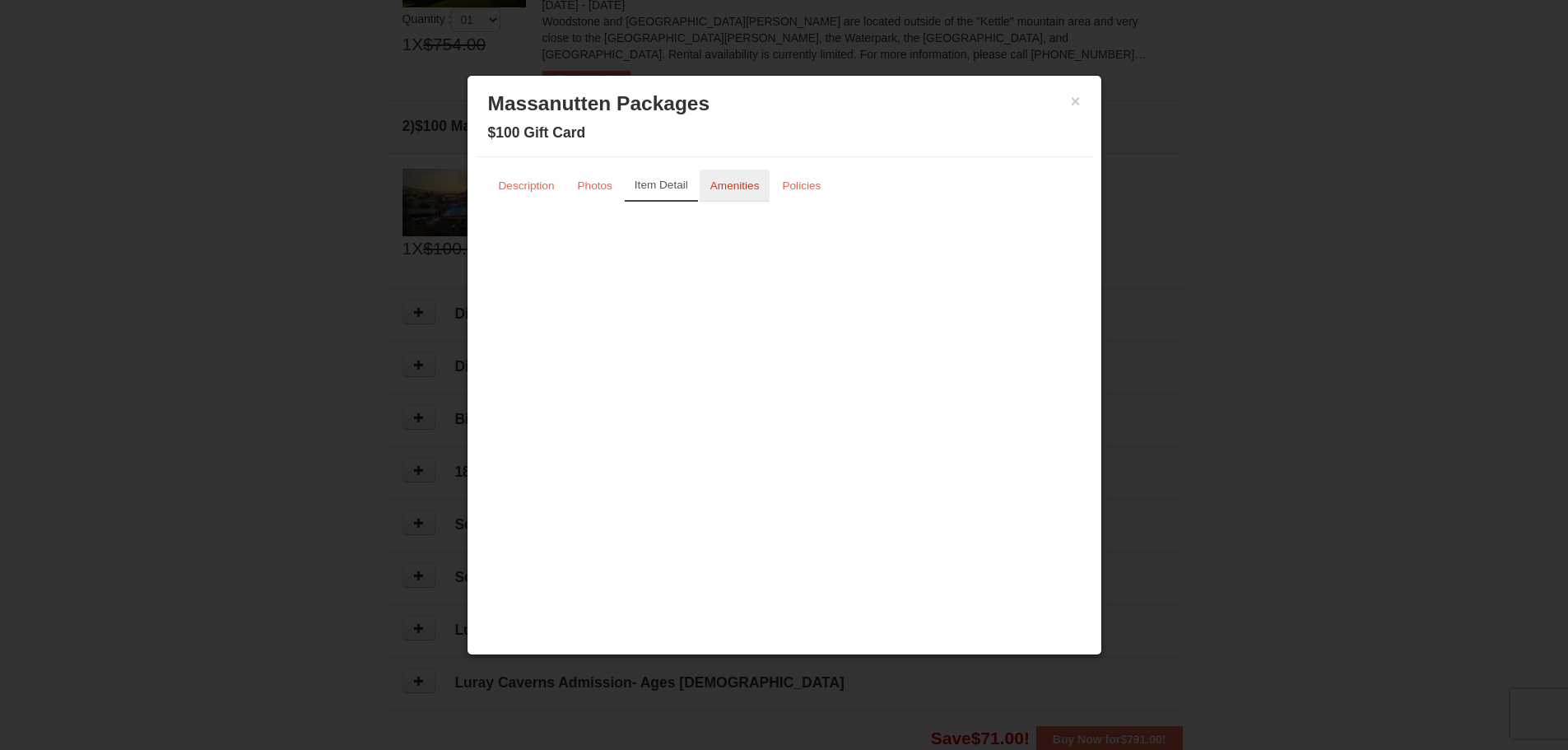
click at [717, 186] on small "Amenities" at bounding box center [735, 186] width 50 height 12
click at [824, 186] on link "Policies" at bounding box center [802, 186] width 60 height 32
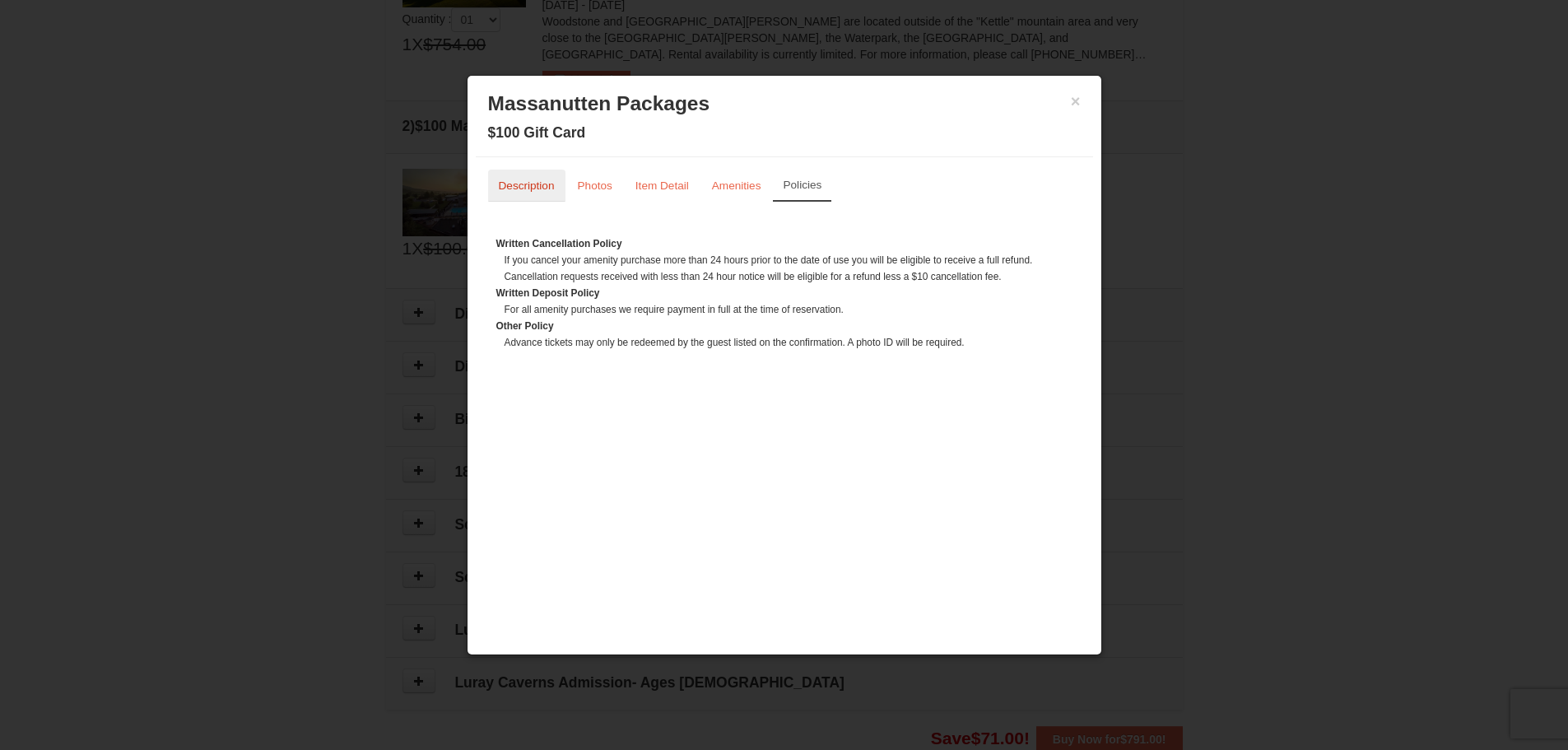
click at [510, 184] on small "Description" at bounding box center [527, 186] width 56 height 12
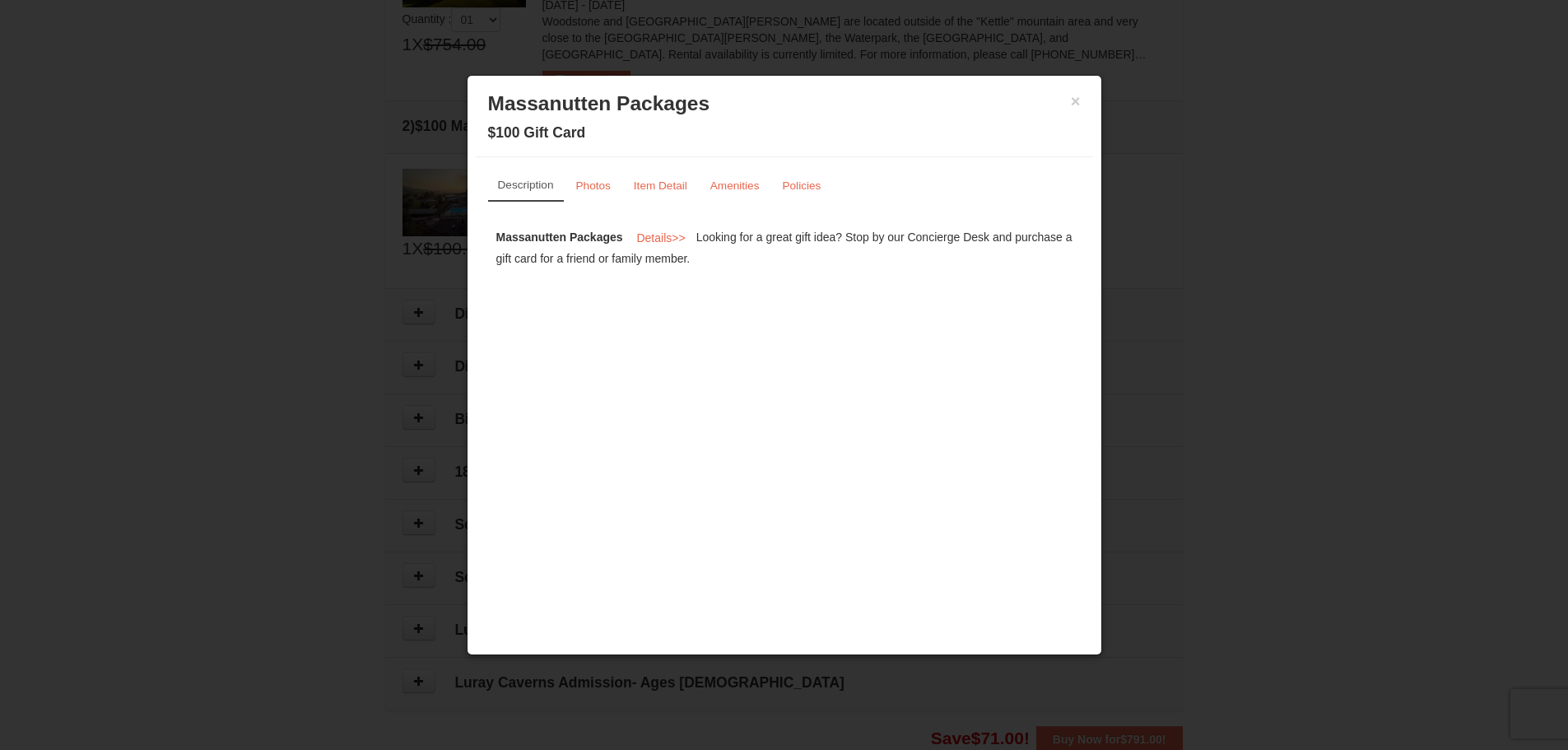
drag, startPoint x: 752, startPoint y: 231, endPoint x: 957, endPoint y: 273, distance: 209.3
click at [957, 273] on div "Massanutten Packages Details >> Looking for a great gift idea? Stop by our Conc…" at bounding box center [785, 246] width 593 height 57
click at [658, 242] on span "Details" at bounding box center [654, 237] width 35 height 13
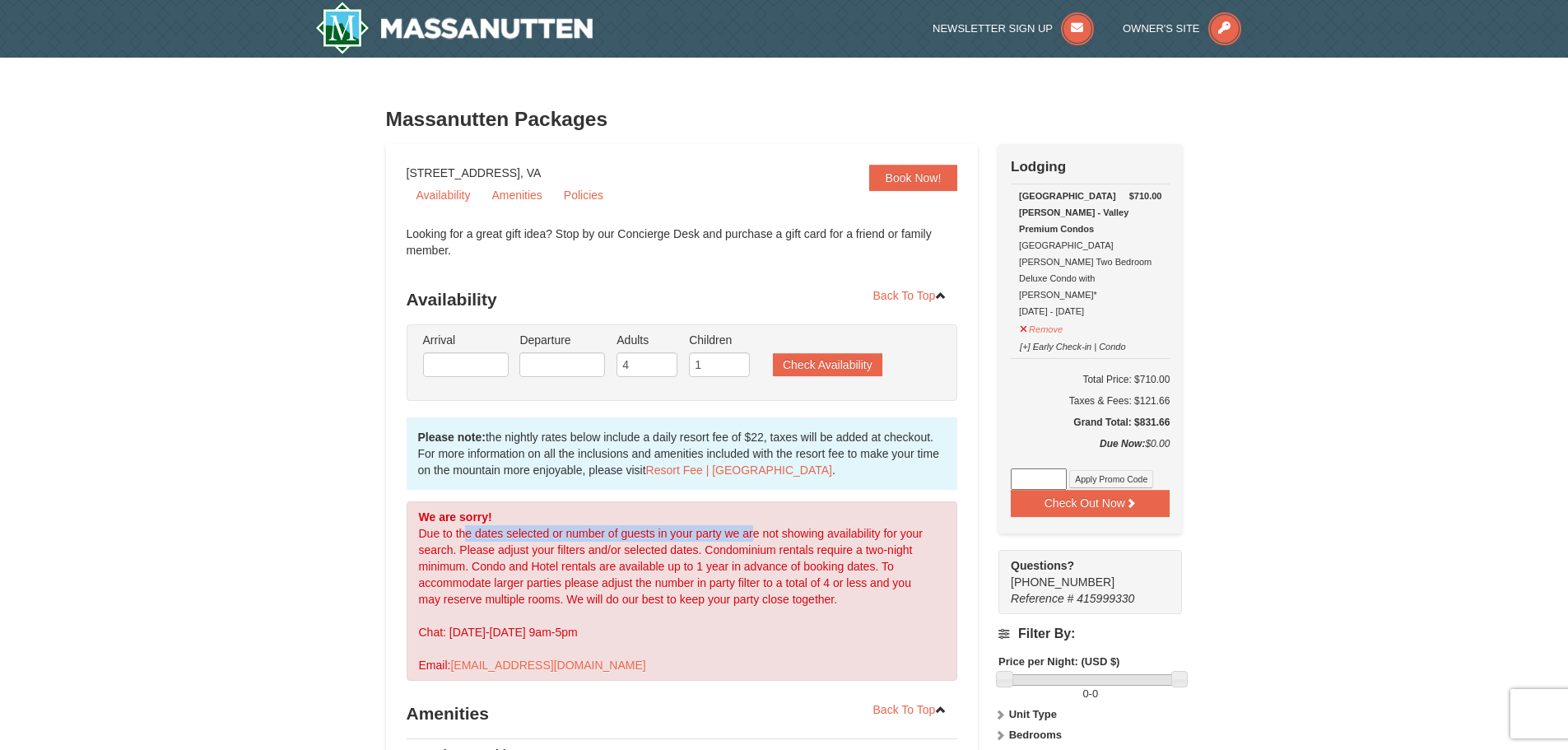
drag, startPoint x: 466, startPoint y: 525, endPoint x: 763, endPoint y: 533, distance: 297.1
click at [758, 533] on div "We are sorry! Due to the dates selected or number of guests in your party we ar…" at bounding box center [682, 591] width 551 height 180
click at [763, 533] on div "We are sorry! Due to the dates selected or number of guests in your party we ar…" at bounding box center [682, 591] width 551 height 180
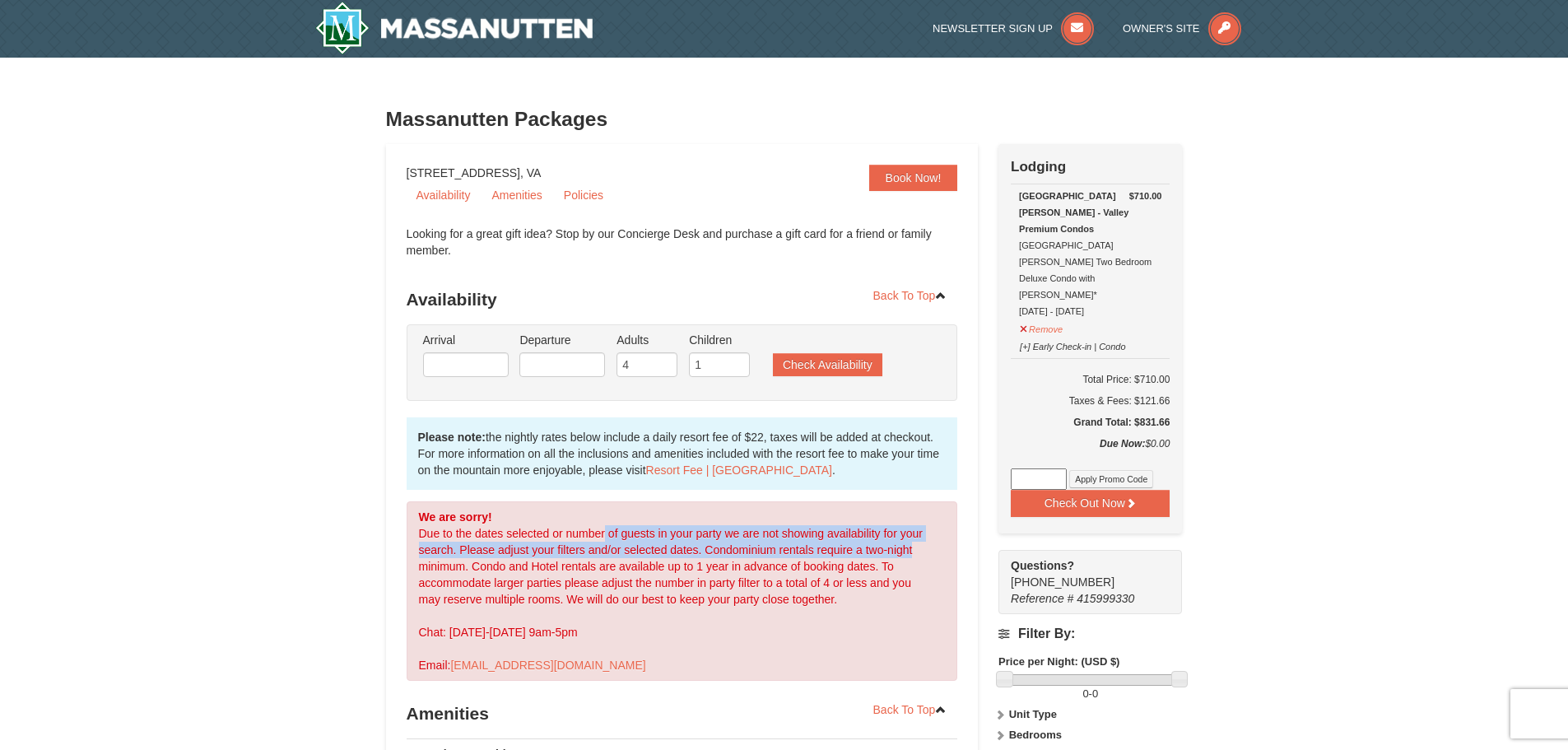
drag, startPoint x: 663, startPoint y: 535, endPoint x: 988, endPoint y: 542, distance: 325.1
click at [988, 542] on div "Book Now! [STREET_ADDRESS], VA Availability Amenities Policies ‹ › Looking for …" at bounding box center [784, 670] width 797 height 1052
click at [751, 547] on div "We are sorry! Due to the dates selected or number of guests in your party we ar…" at bounding box center [682, 591] width 551 height 180
drag, startPoint x: 750, startPoint y: 540, endPoint x: 893, endPoint y: 557, distance: 144.0
click at [893, 557] on div "We are sorry! Due to the dates selected or number of guests in your party we ar…" at bounding box center [682, 591] width 551 height 180
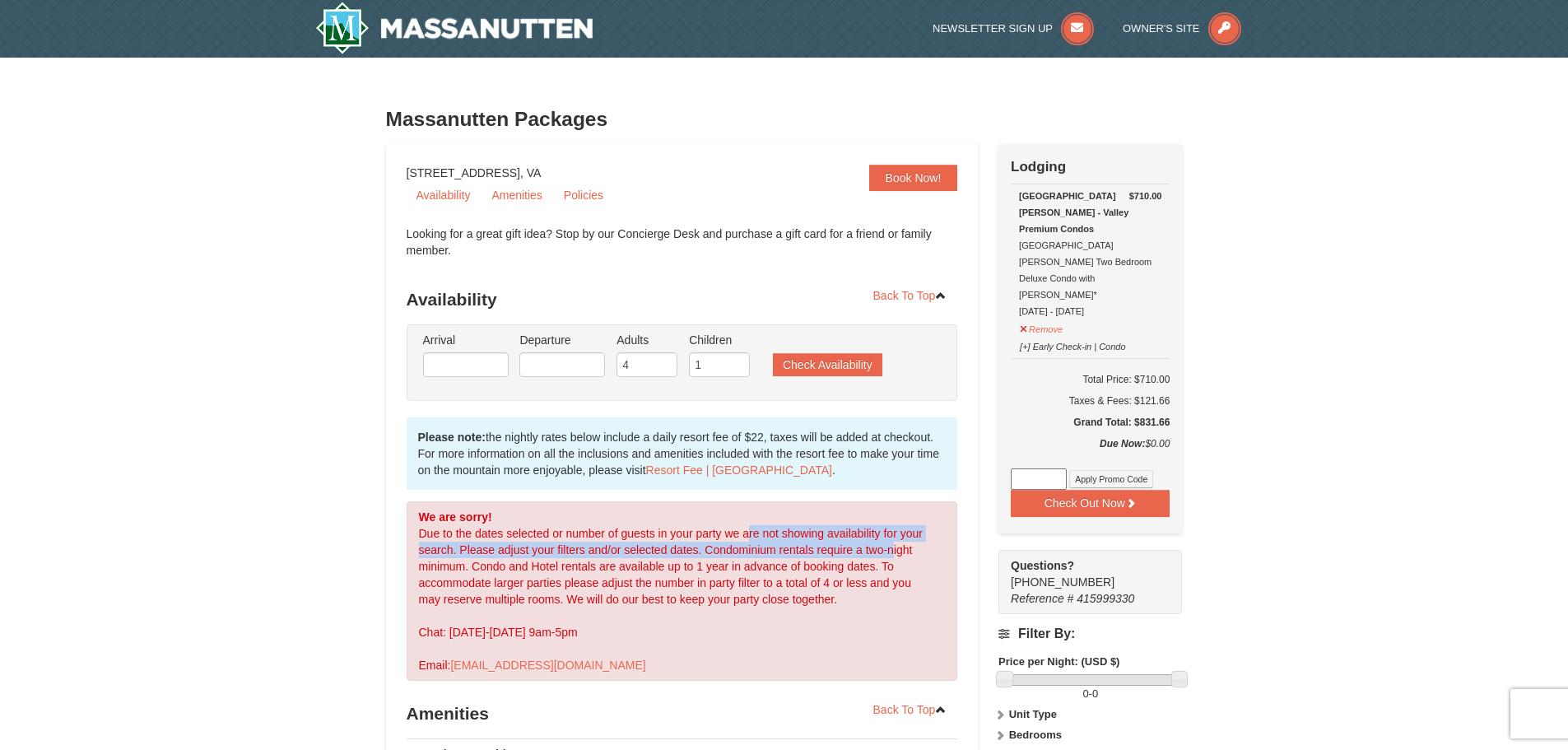
click at [894, 557] on div "We are sorry! Due to the dates selected or number of guests in your party we ar…" at bounding box center [682, 591] width 551 height 180
